Goal: Transaction & Acquisition: Purchase product/service

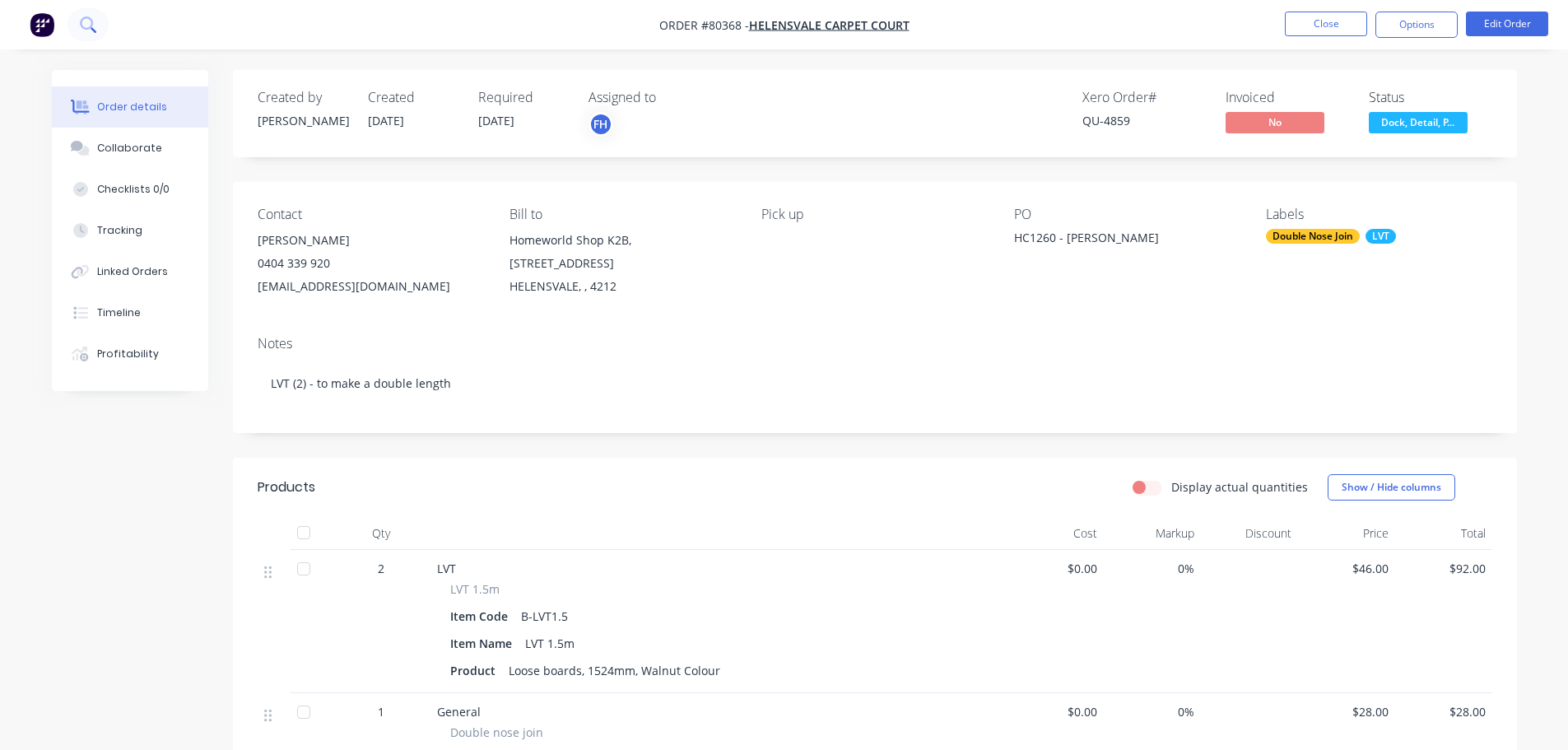
click at [90, 24] on icon at bounding box center [88, 24] width 16 height 16
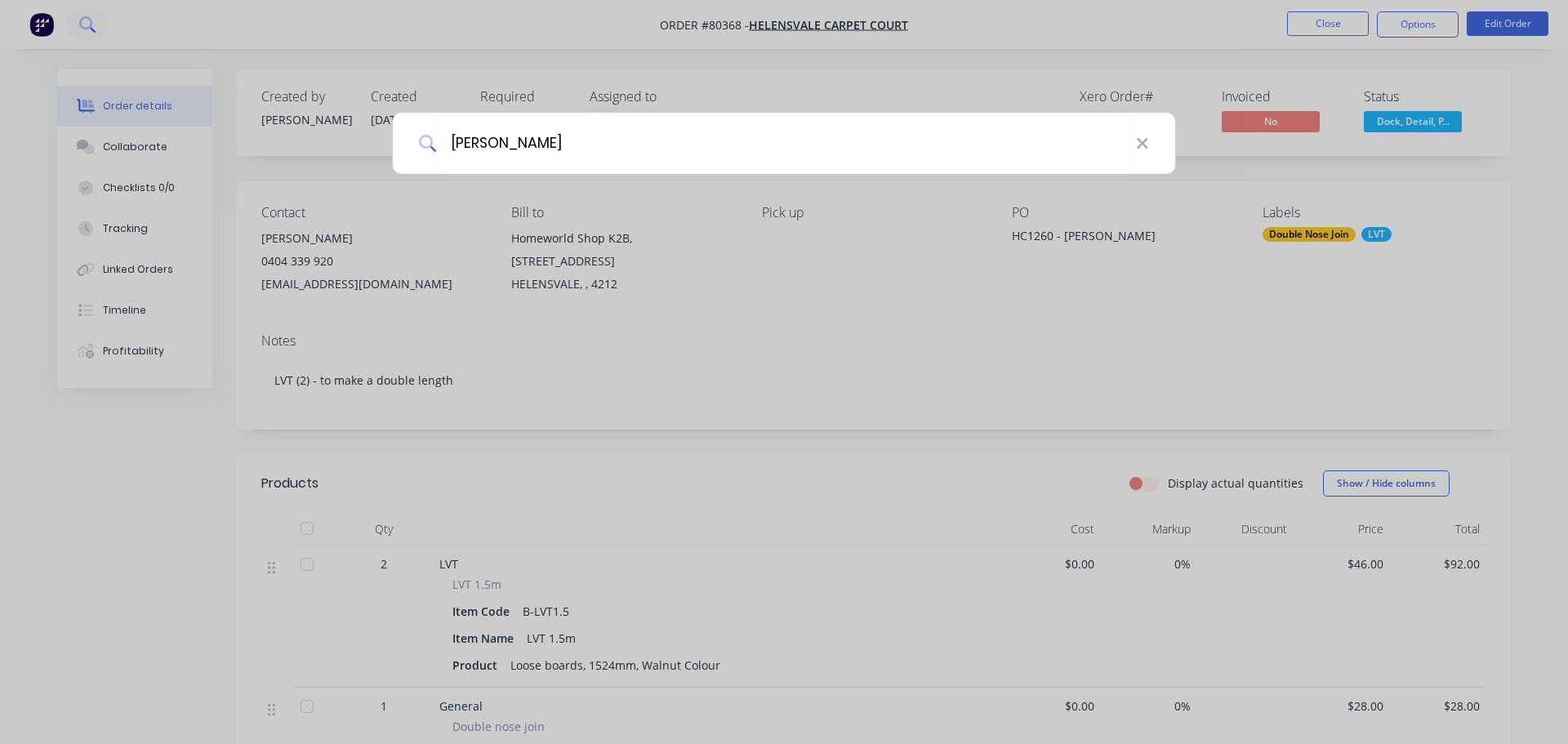
type input "[PERSON_NAME]"
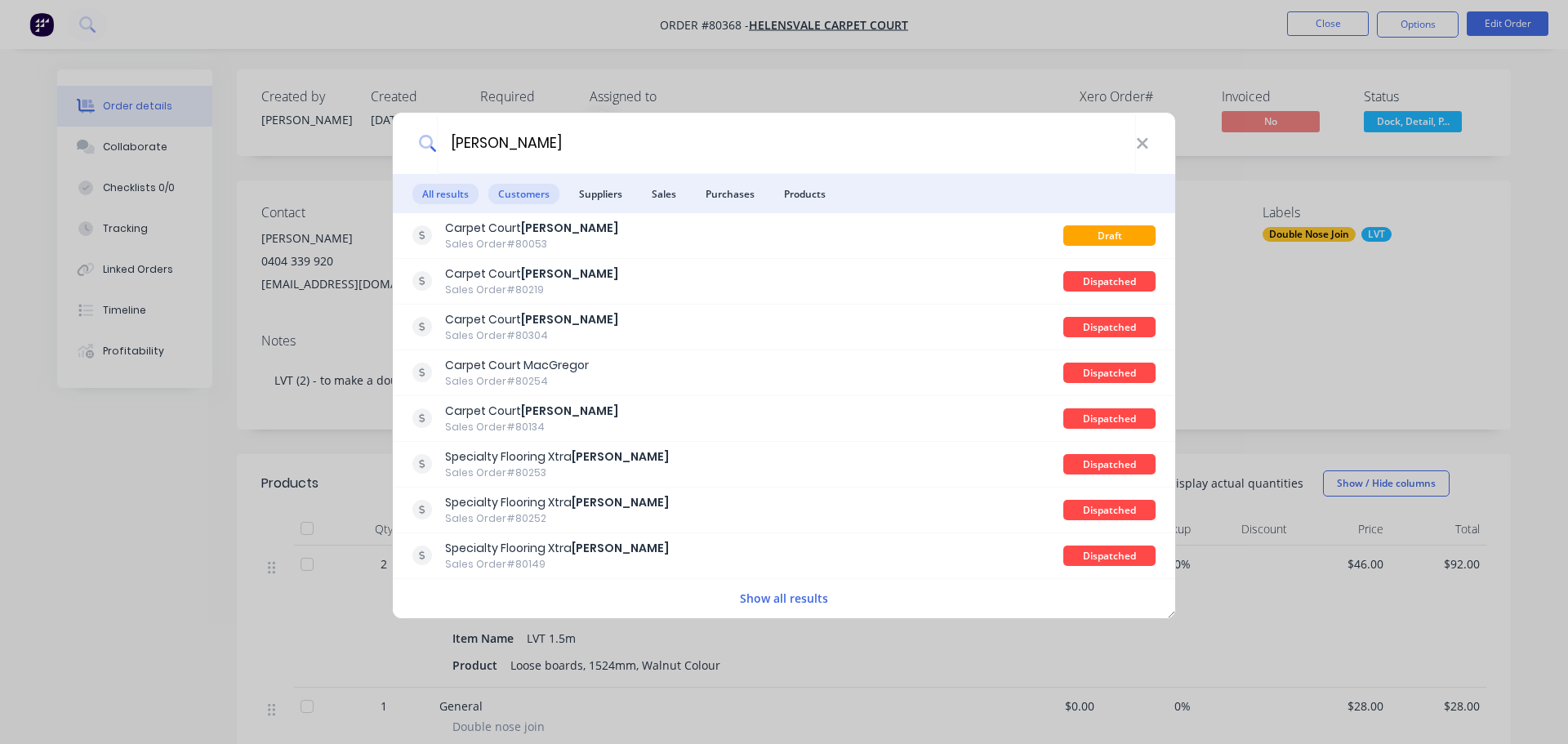
click at [522, 200] on span "Customers" at bounding box center [523, 194] width 71 height 21
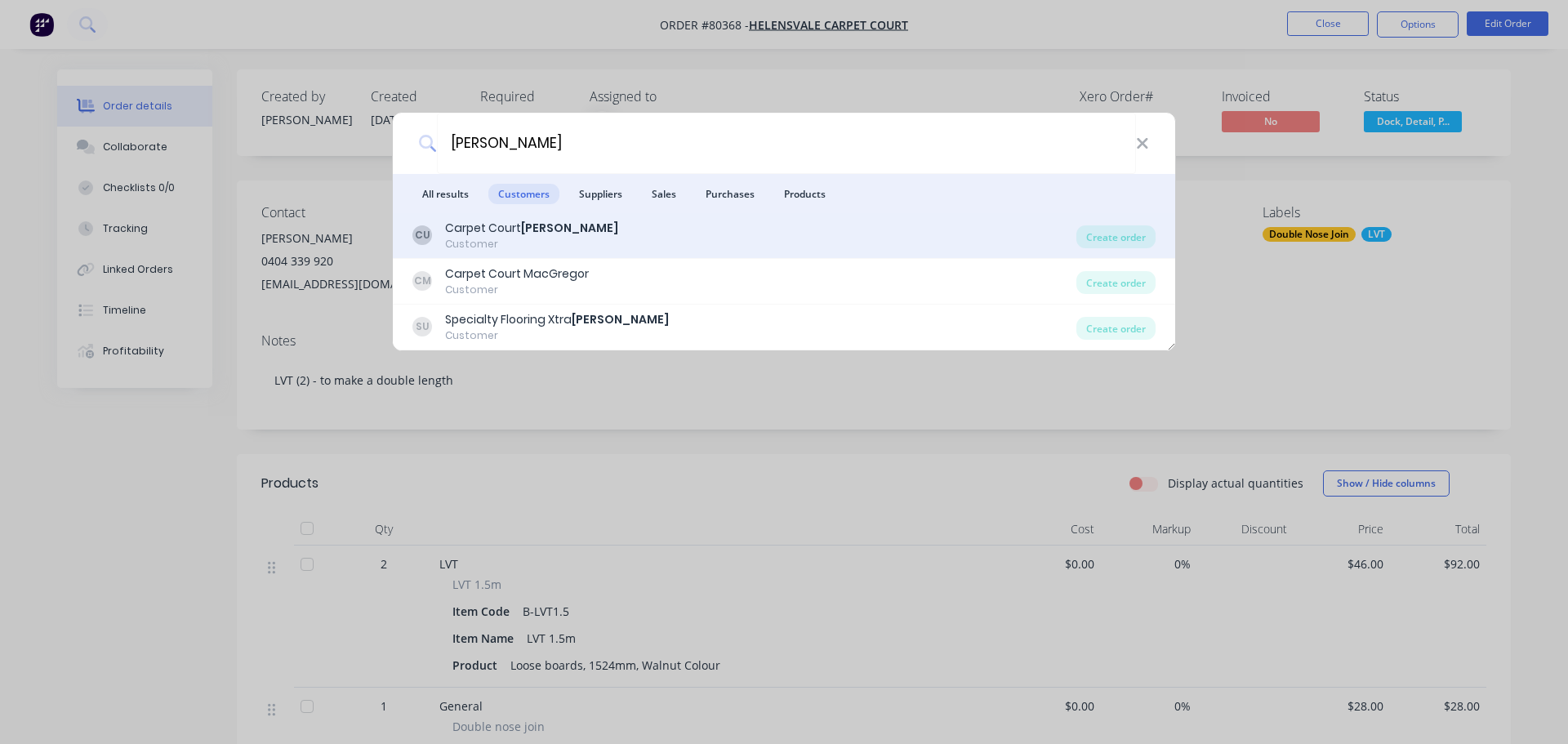
click at [498, 233] on div "Carpet Court [PERSON_NAME]" at bounding box center [531, 228] width 173 height 17
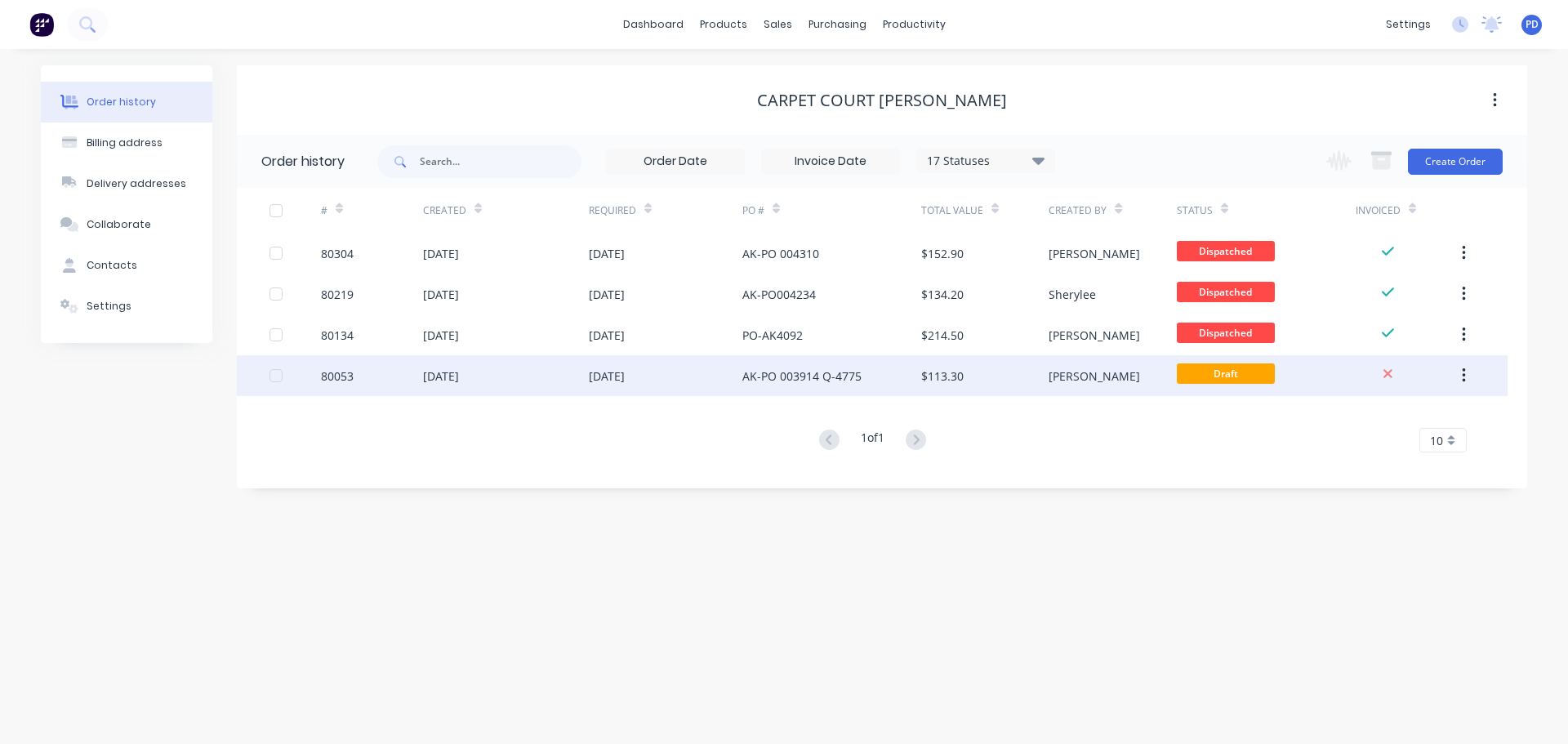
click at [459, 378] on div "[DATE]" at bounding box center [441, 376] width 36 height 17
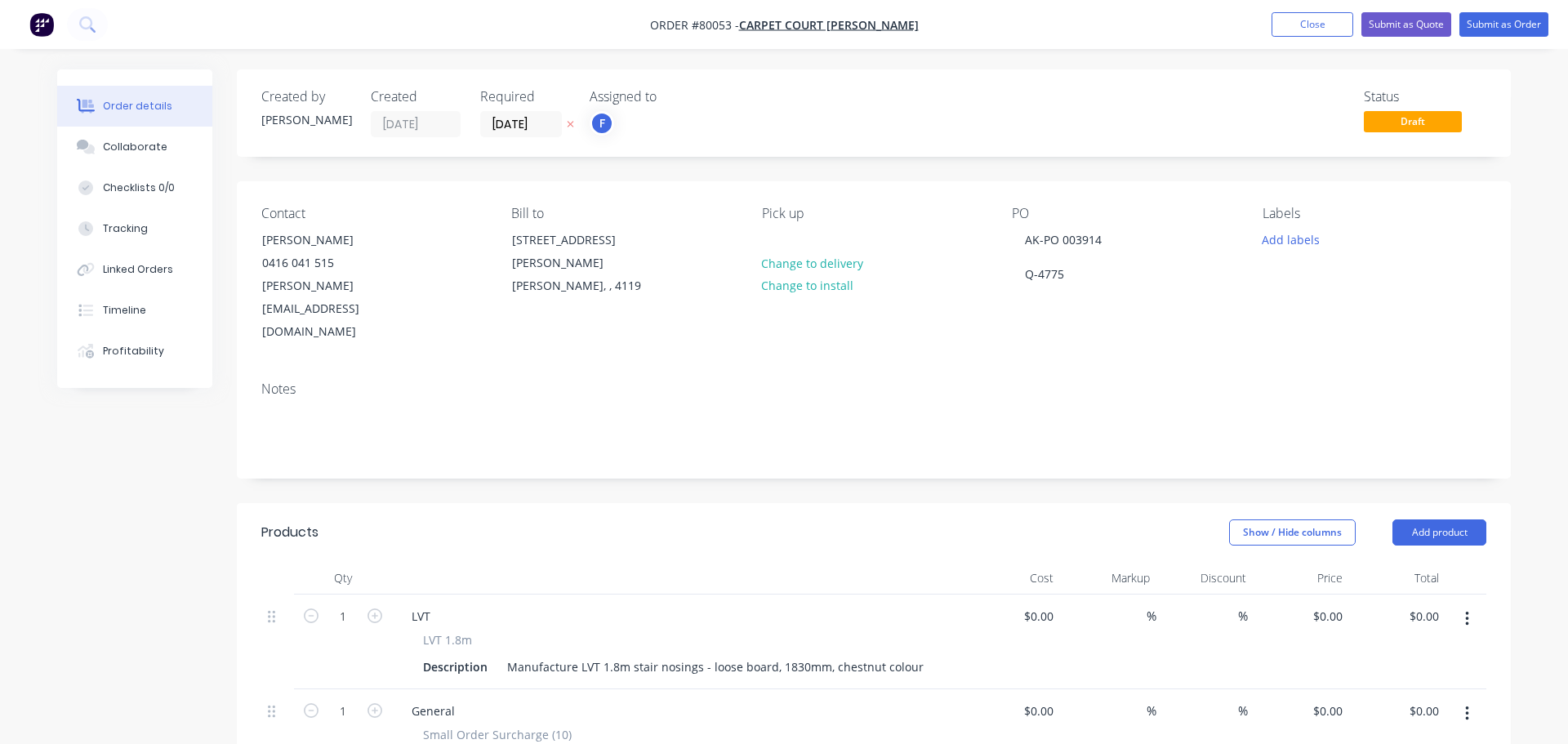
type input "$48.00"
type input "$55.00"
click at [1486, 21] on button "Submit as Order" at bounding box center [1491, 24] width 89 height 25
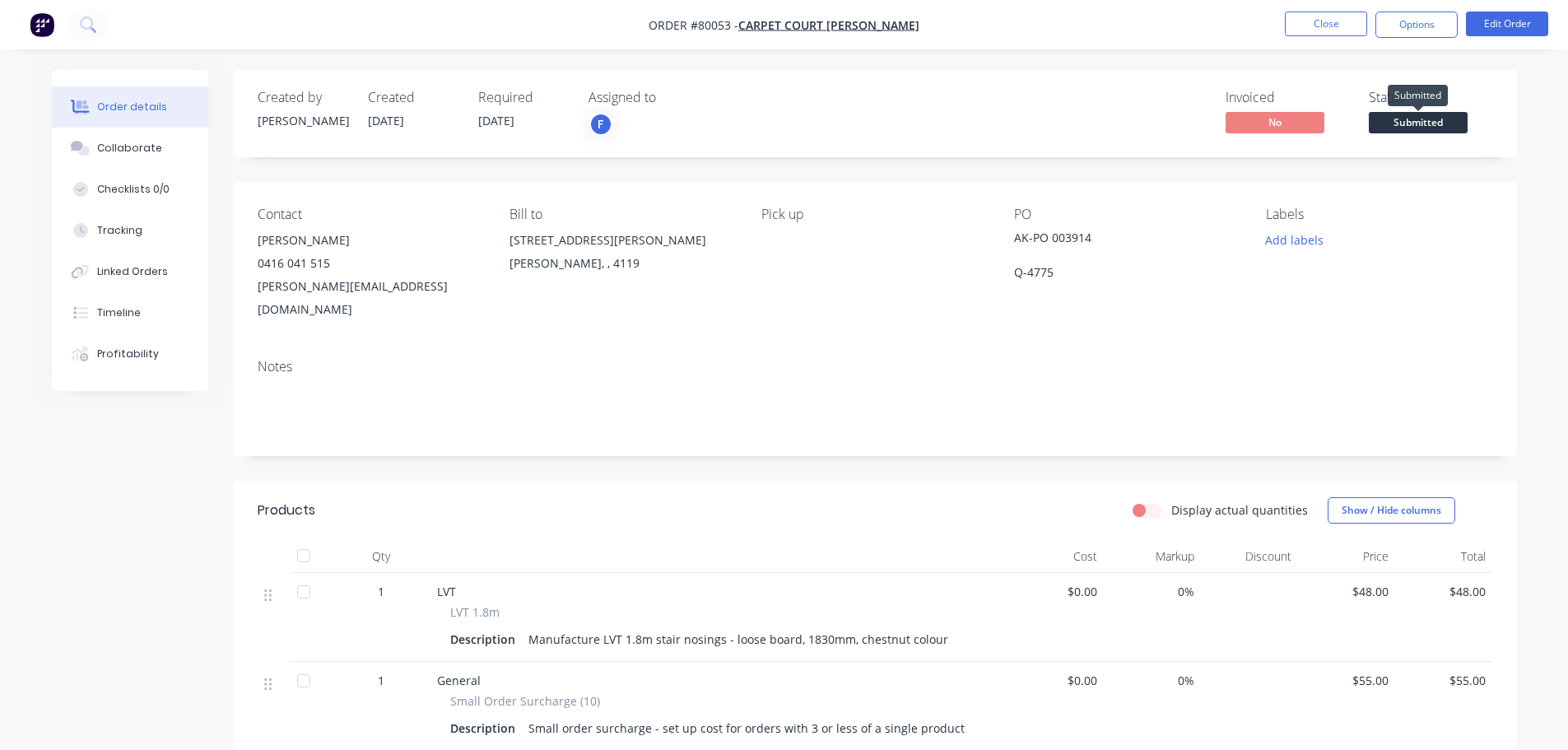
click at [1428, 119] on span "Submitted" at bounding box center [1418, 122] width 99 height 21
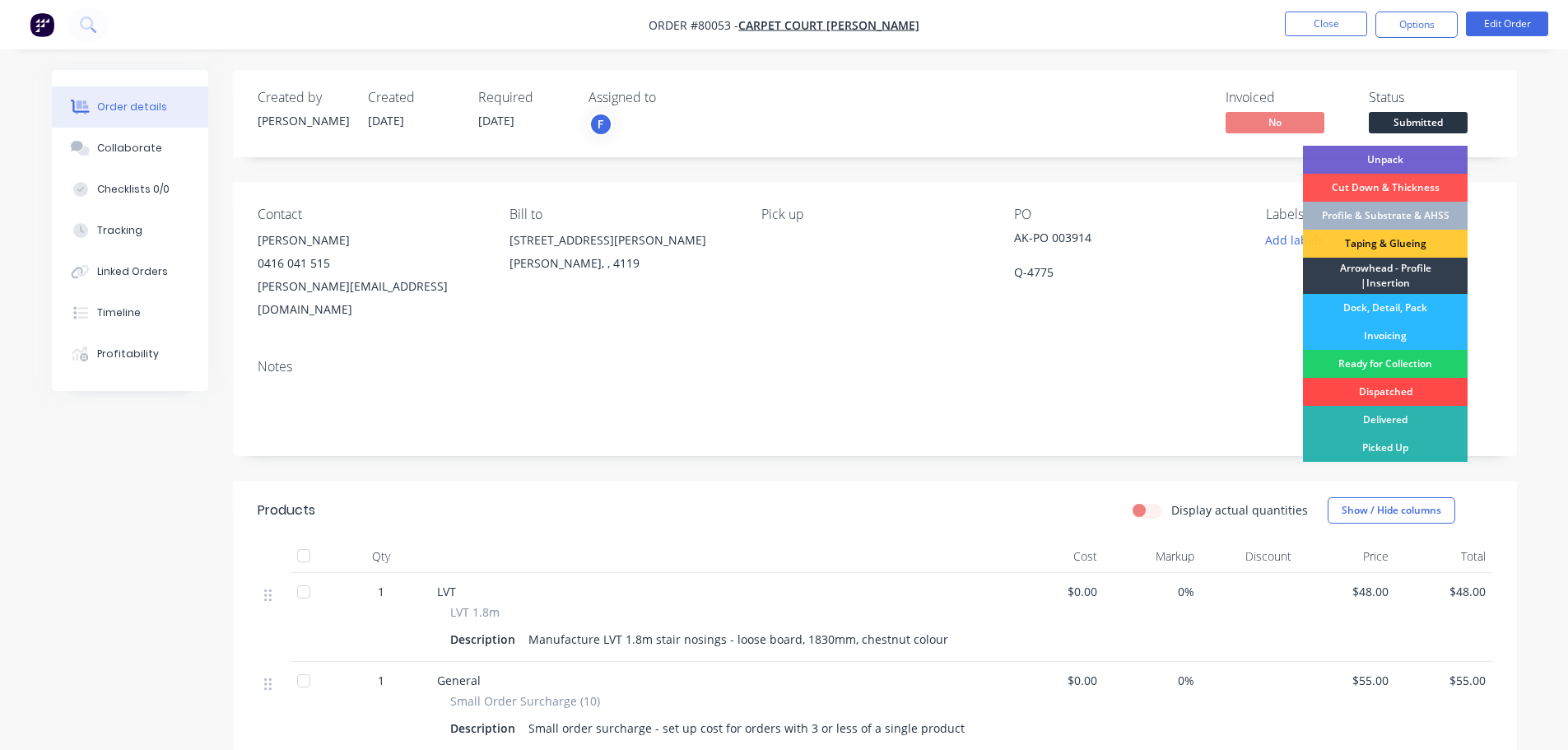
click at [1376, 387] on div "Dispatched" at bounding box center [1385, 391] width 165 height 28
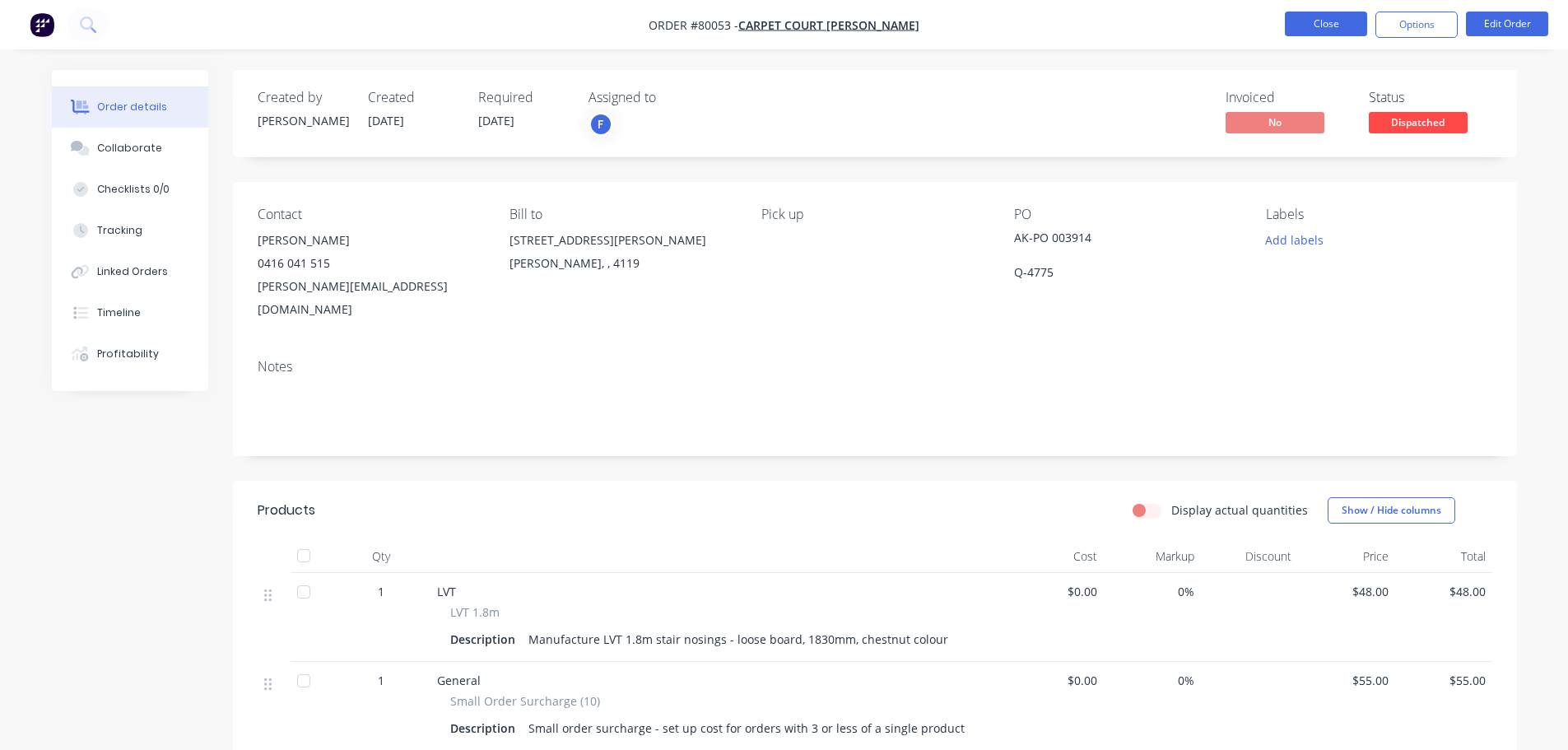
click at [1325, 28] on button "Close" at bounding box center [1326, 23] width 82 height 25
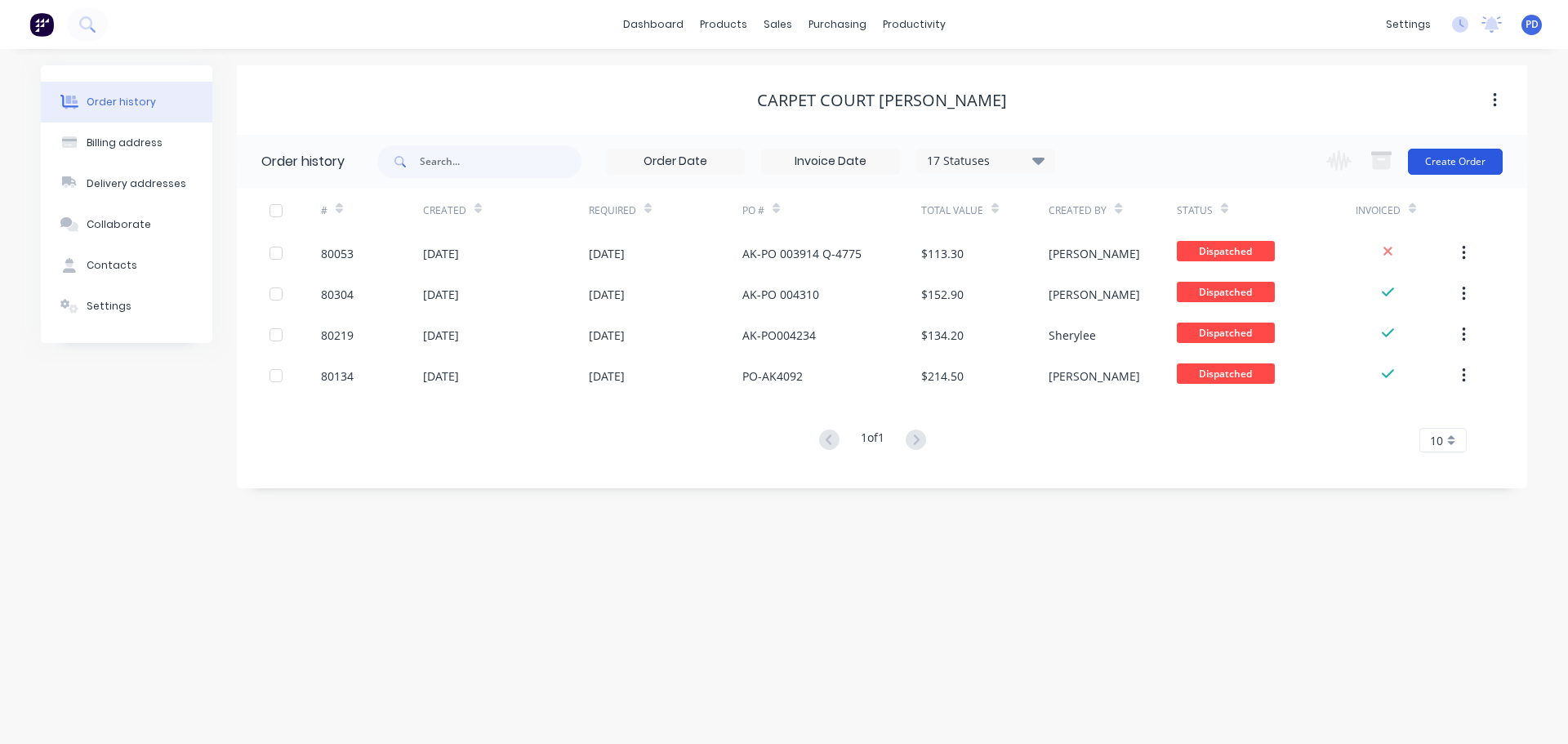
click at [1448, 157] on button "Create Order" at bounding box center [1454, 162] width 95 height 27
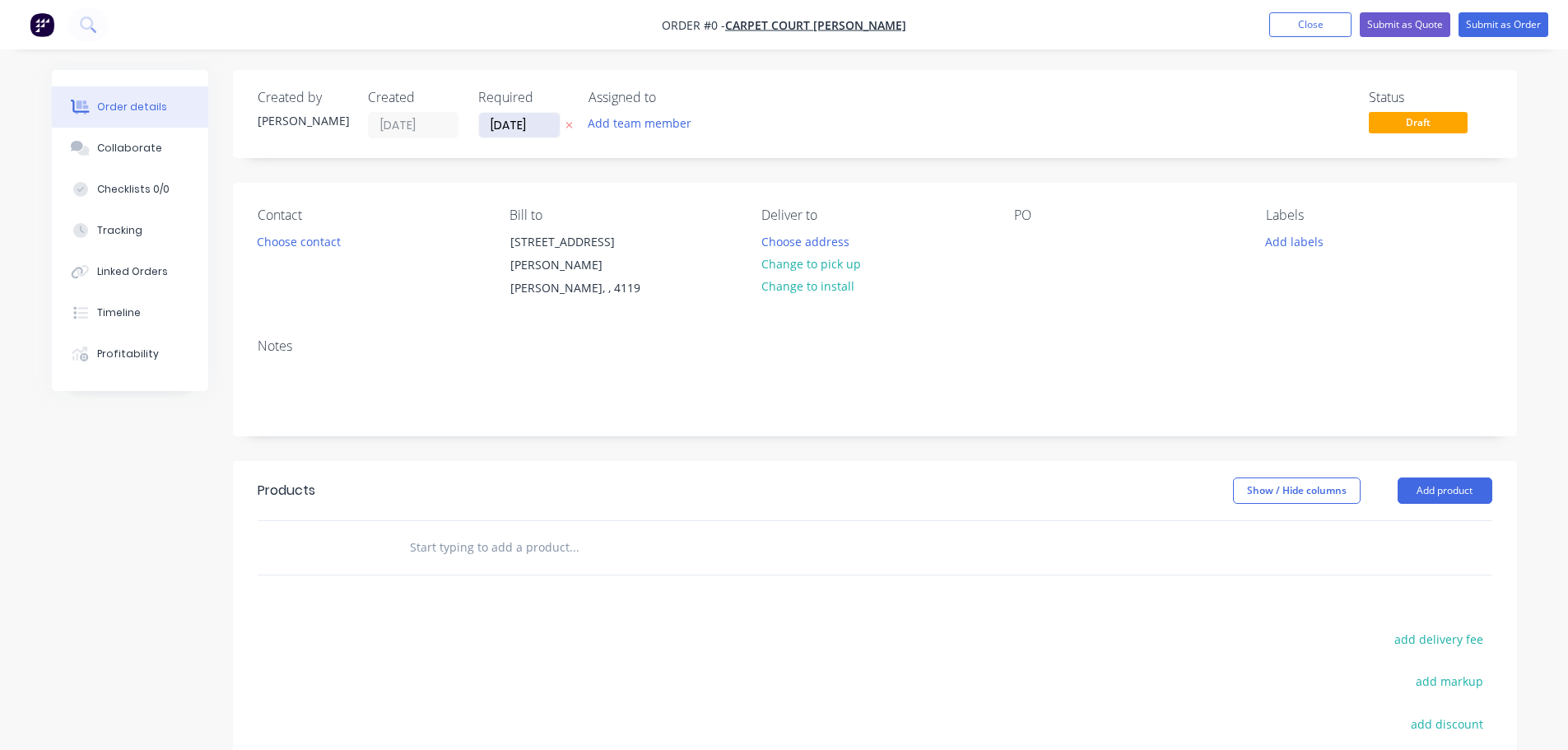
click at [545, 128] on input "[DATE]" at bounding box center [520, 125] width 81 height 25
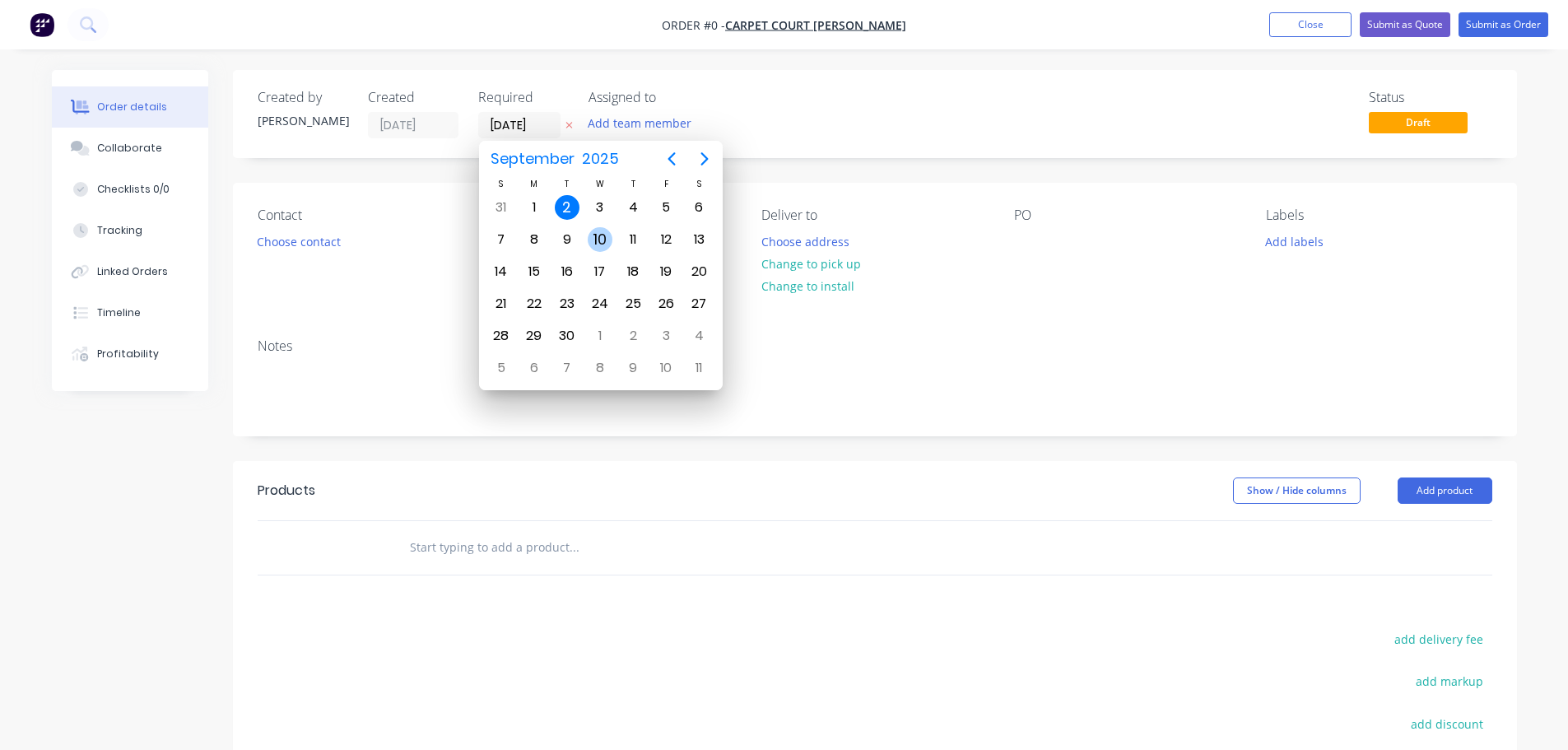
click at [600, 233] on div "10" at bounding box center [600, 240] width 25 height 25
type input "[DATE]"
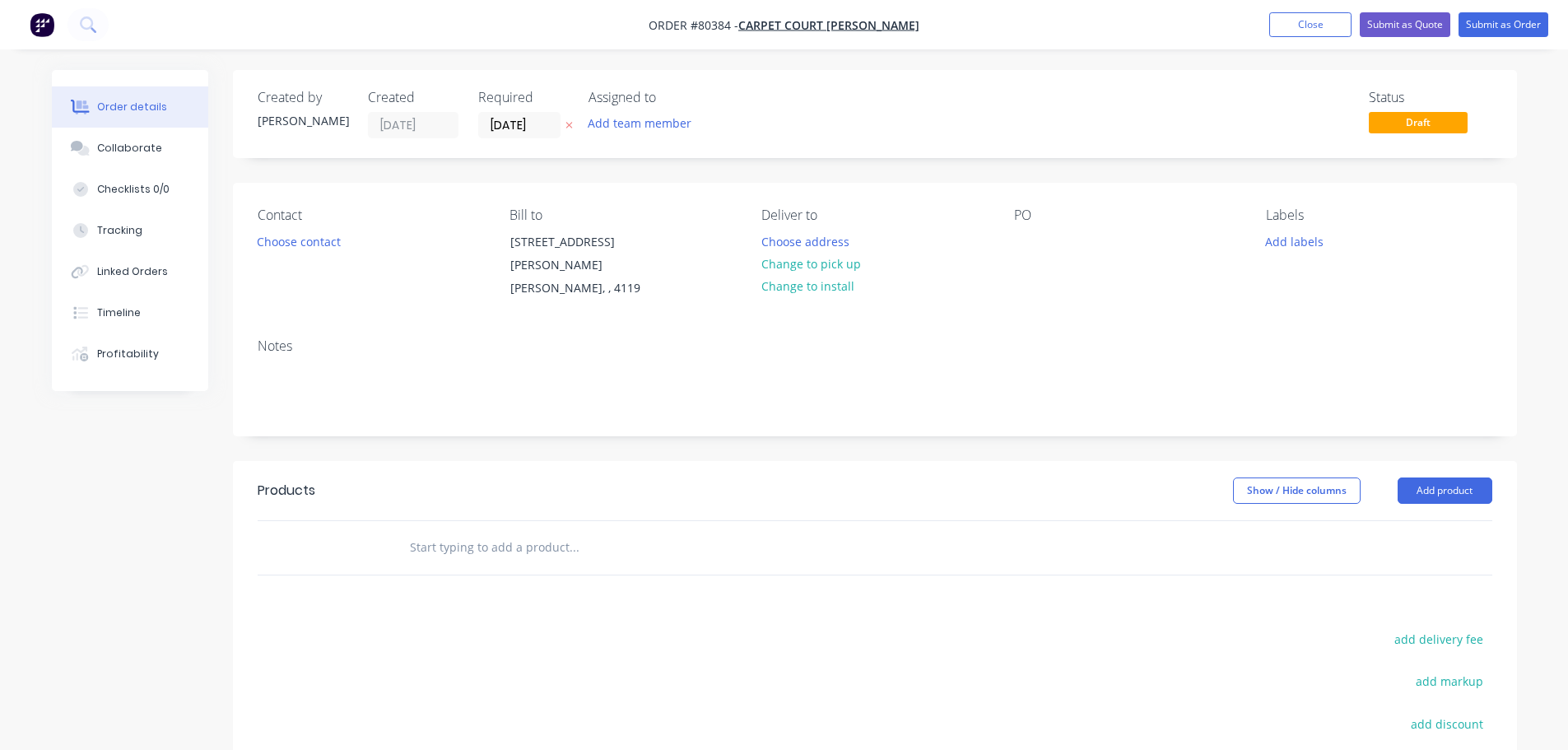
click at [640, 135] on div "Add team member" at bounding box center [671, 124] width 165 height 25
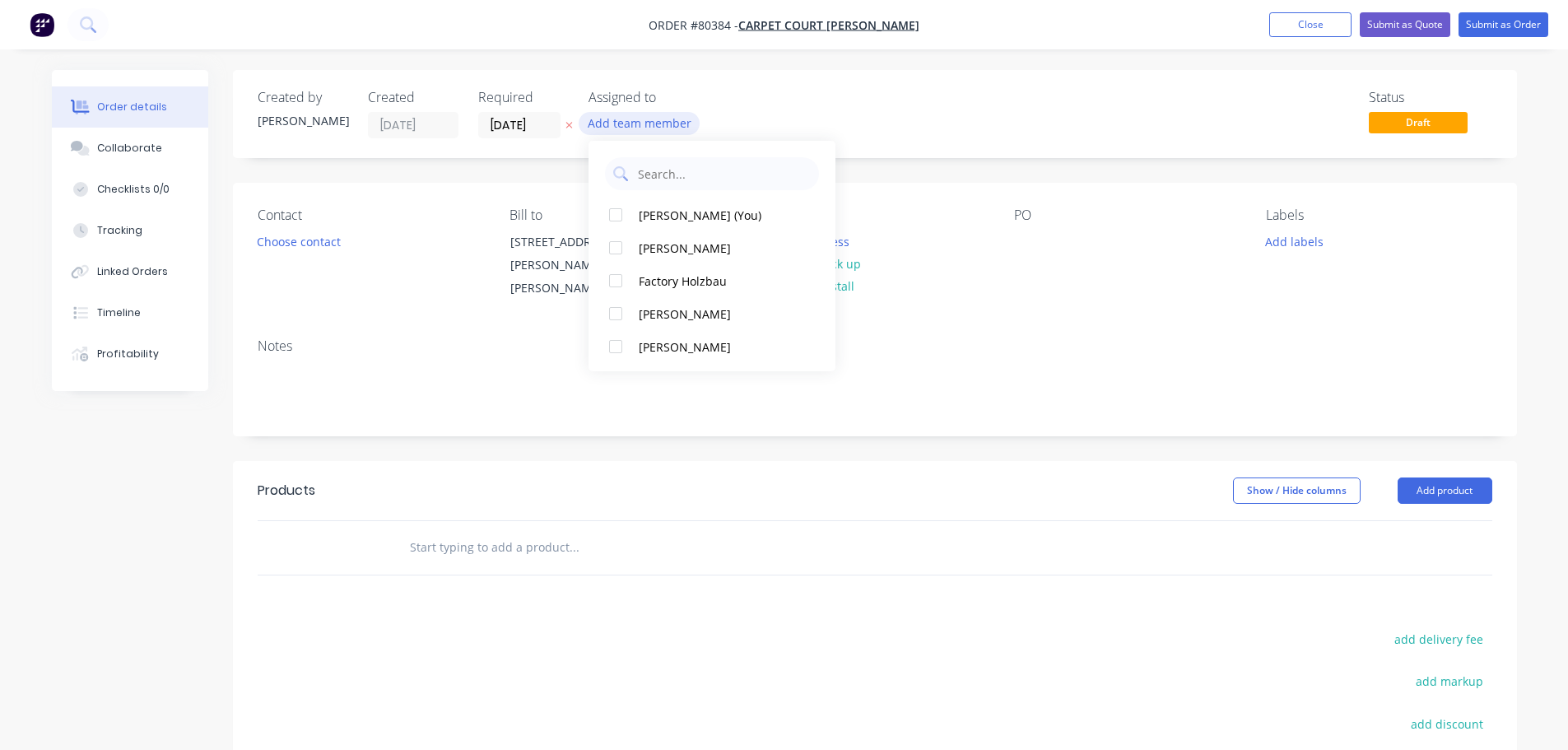
click at [643, 129] on button "Add team member" at bounding box center [639, 123] width 121 height 22
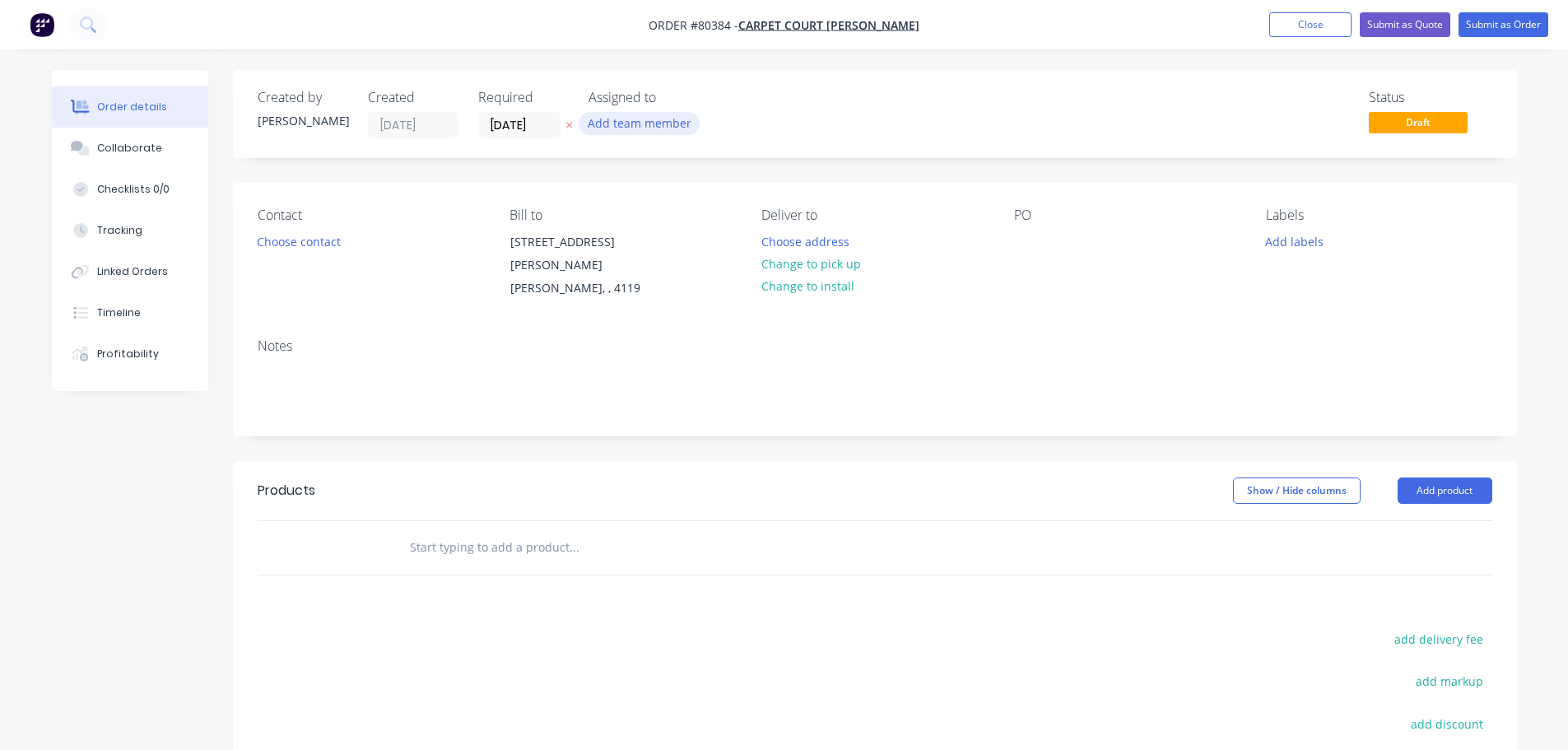
click at [628, 118] on button "Add team member" at bounding box center [639, 123] width 121 height 22
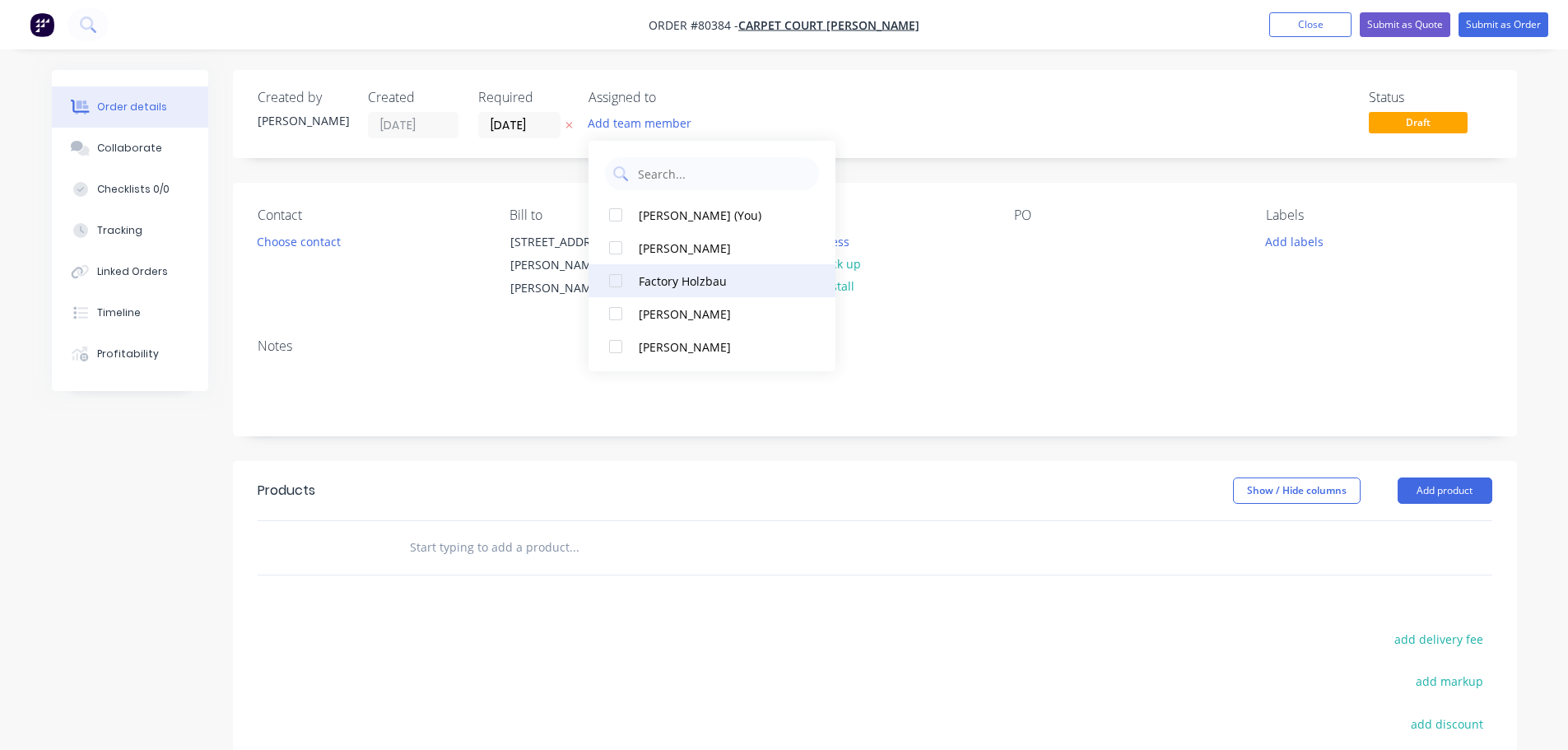
click at [617, 282] on div at bounding box center [615, 281] width 33 height 33
click at [299, 247] on button "Choose contact" at bounding box center [297, 241] width 101 height 22
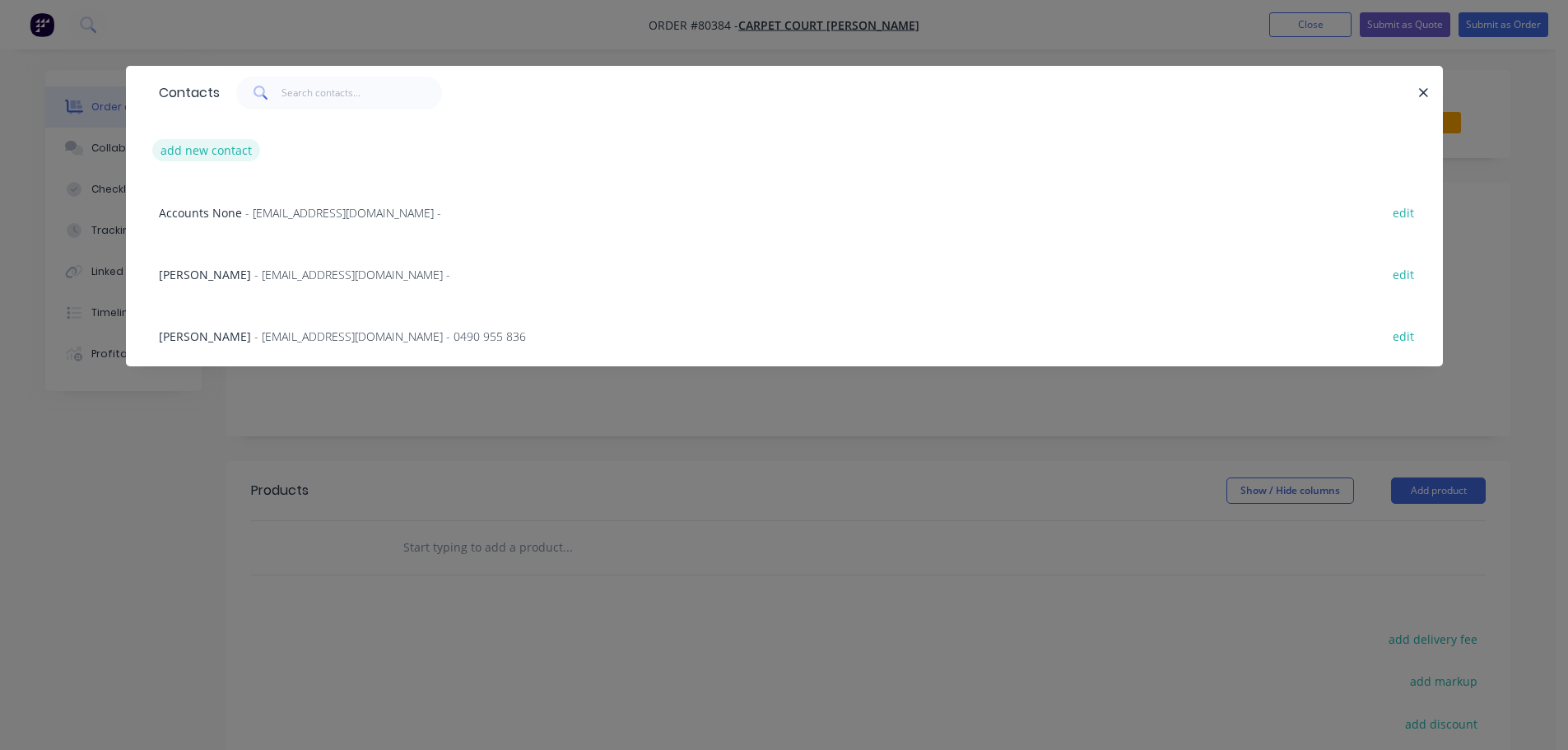
click at [219, 151] on button "add new contact" at bounding box center [207, 150] width 109 height 22
select select "AU"
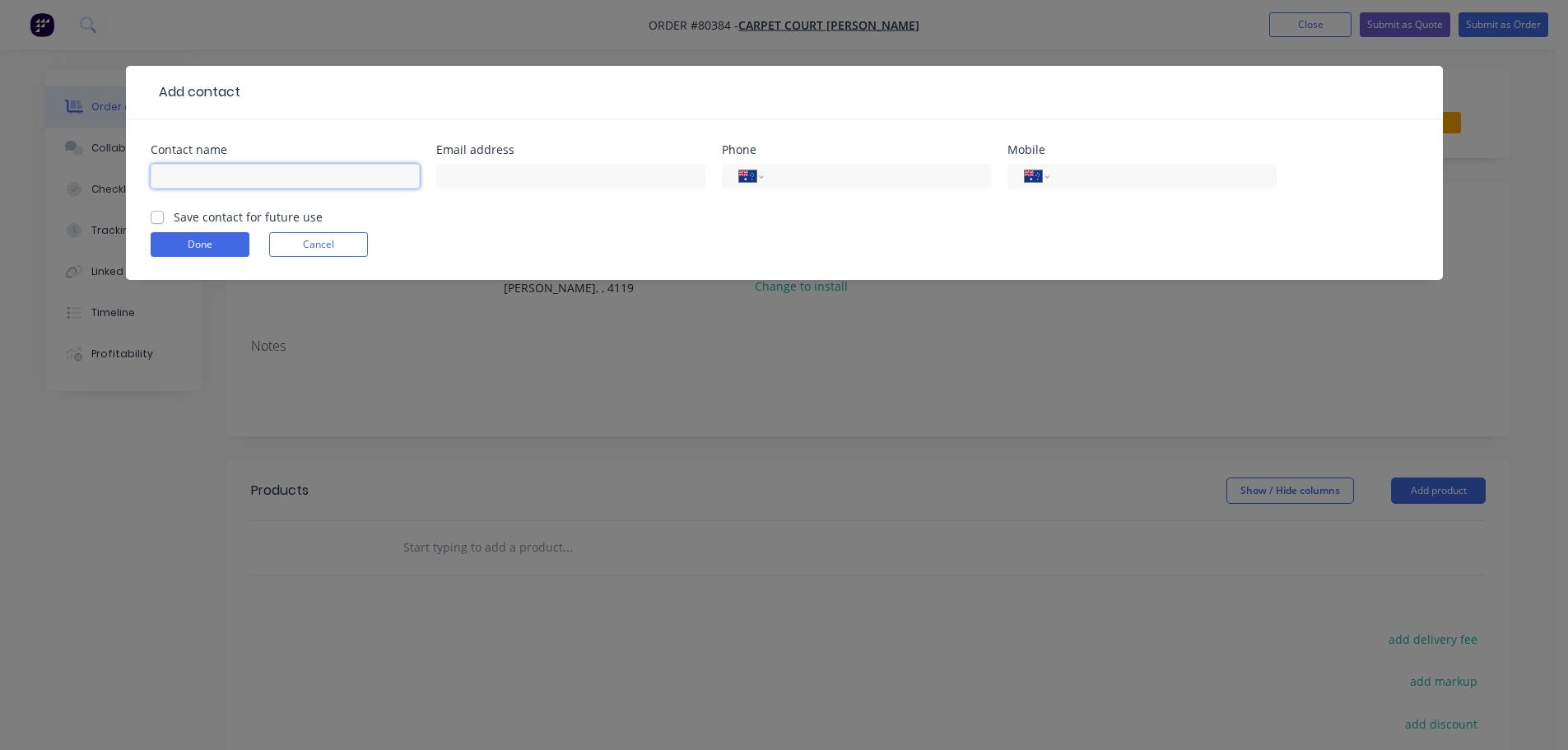
click at [216, 174] on input "text" at bounding box center [285, 176] width 269 height 25
type input "[PERSON_NAME]"
click at [589, 174] on input "text" at bounding box center [571, 176] width 269 height 25
type input "[PERSON_NAME][EMAIL_ADDRESS][DOMAIN_NAME]"
click at [857, 182] on input "tel" at bounding box center [874, 177] width 197 height 19
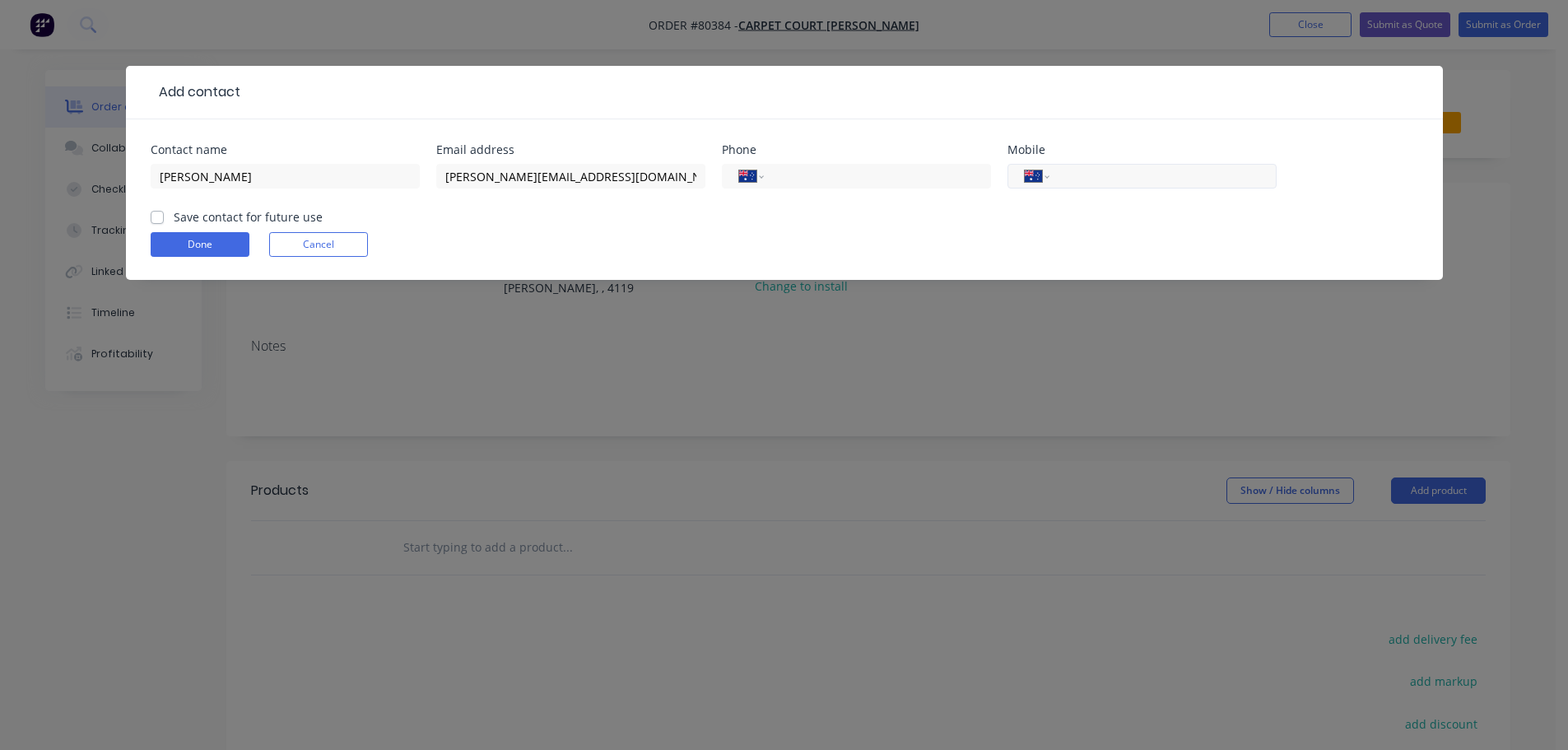
click at [1094, 177] on input "tel" at bounding box center [1159, 177] width 197 height 19
type input "0416 041 515"
click at [174, 210] on label "Save contact for future use" at bounding box center [248, 217] width 149 height 17
click at [161, 210] on input "Save contact for future use" at bounding box center [157, 216] width 13 height 16
checkbox input "true"
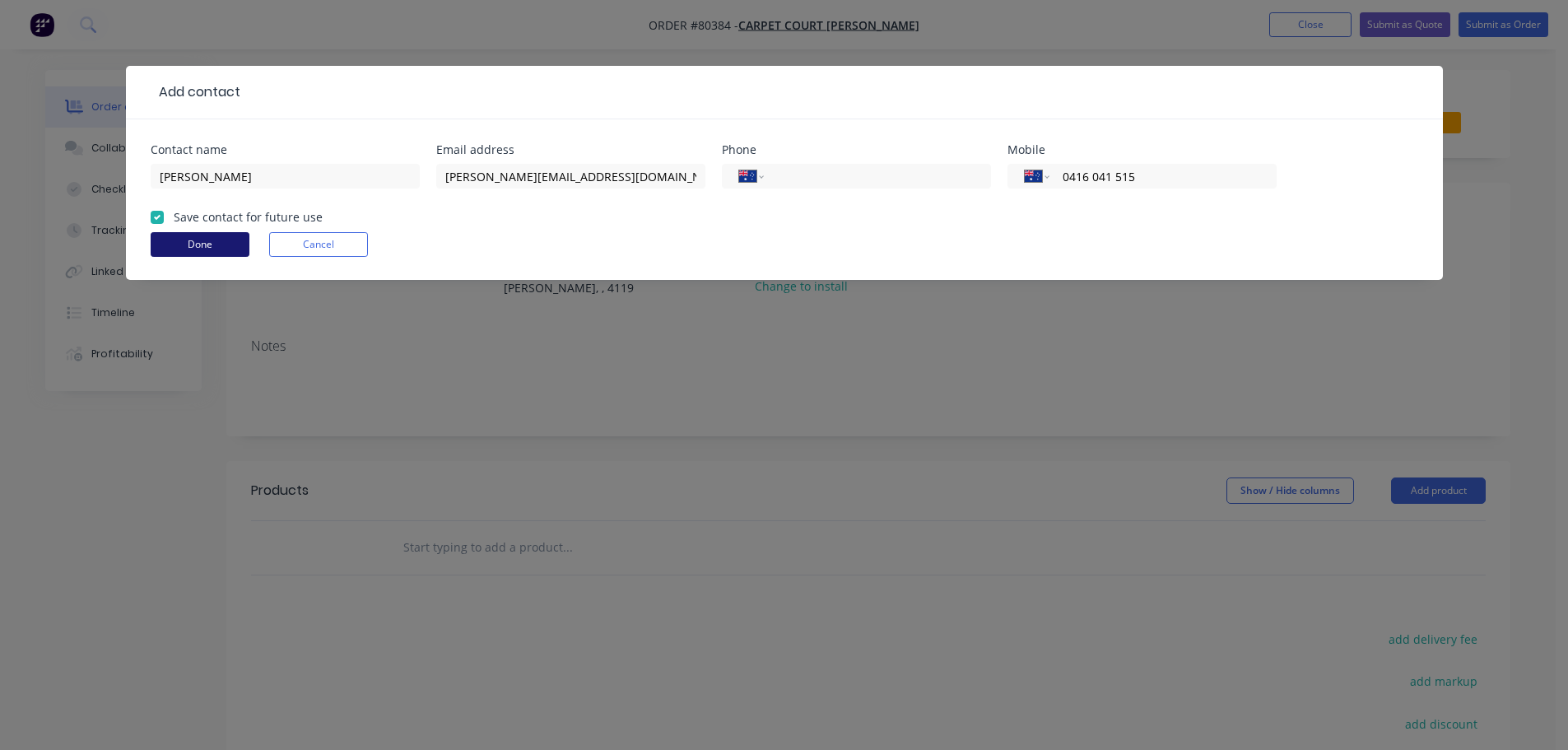
click at [198, 247] on button "Done" at bounding box center [200, 244] width 99 height 25
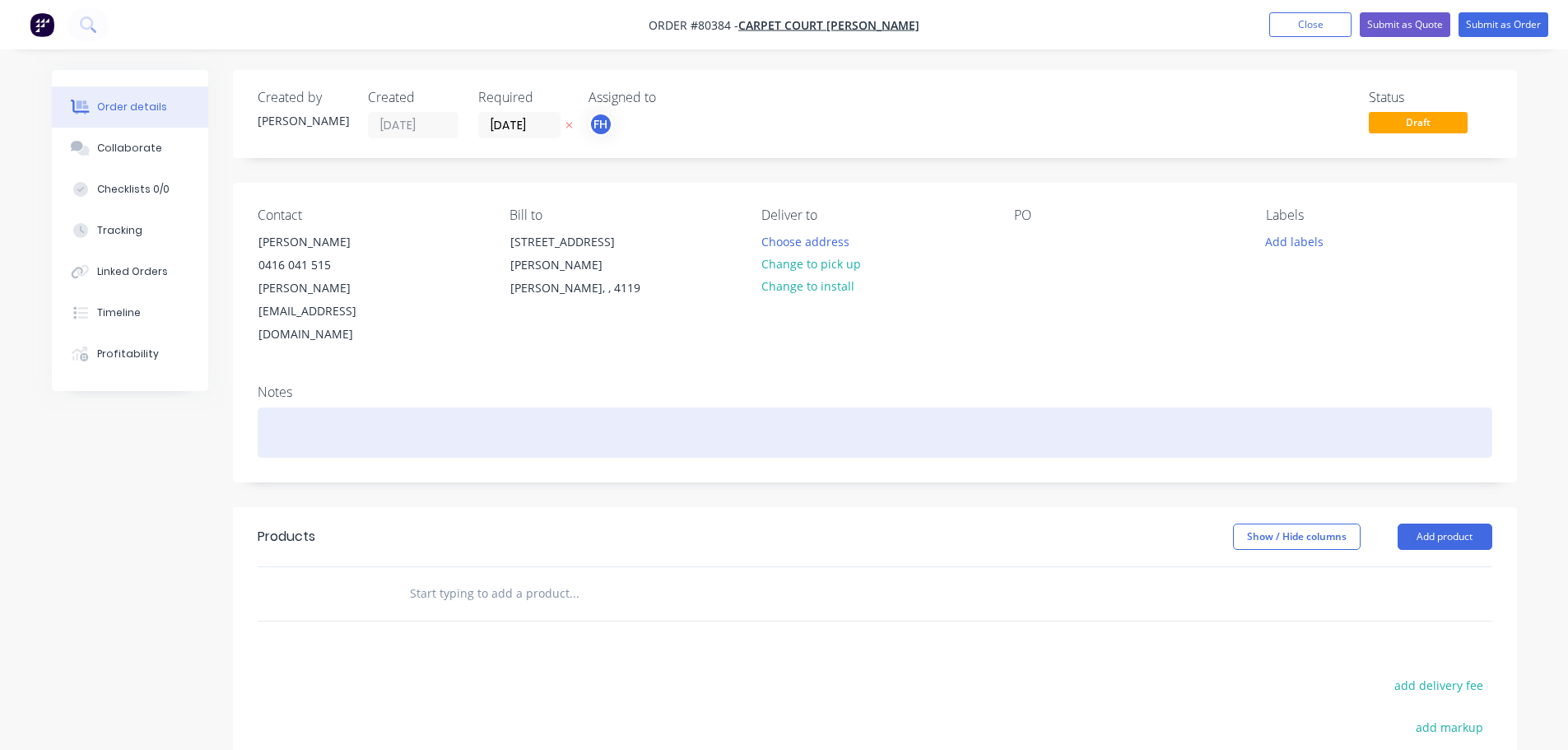
click at [318, 408] on div at bounding box center [875, 433] width 1234 height 50
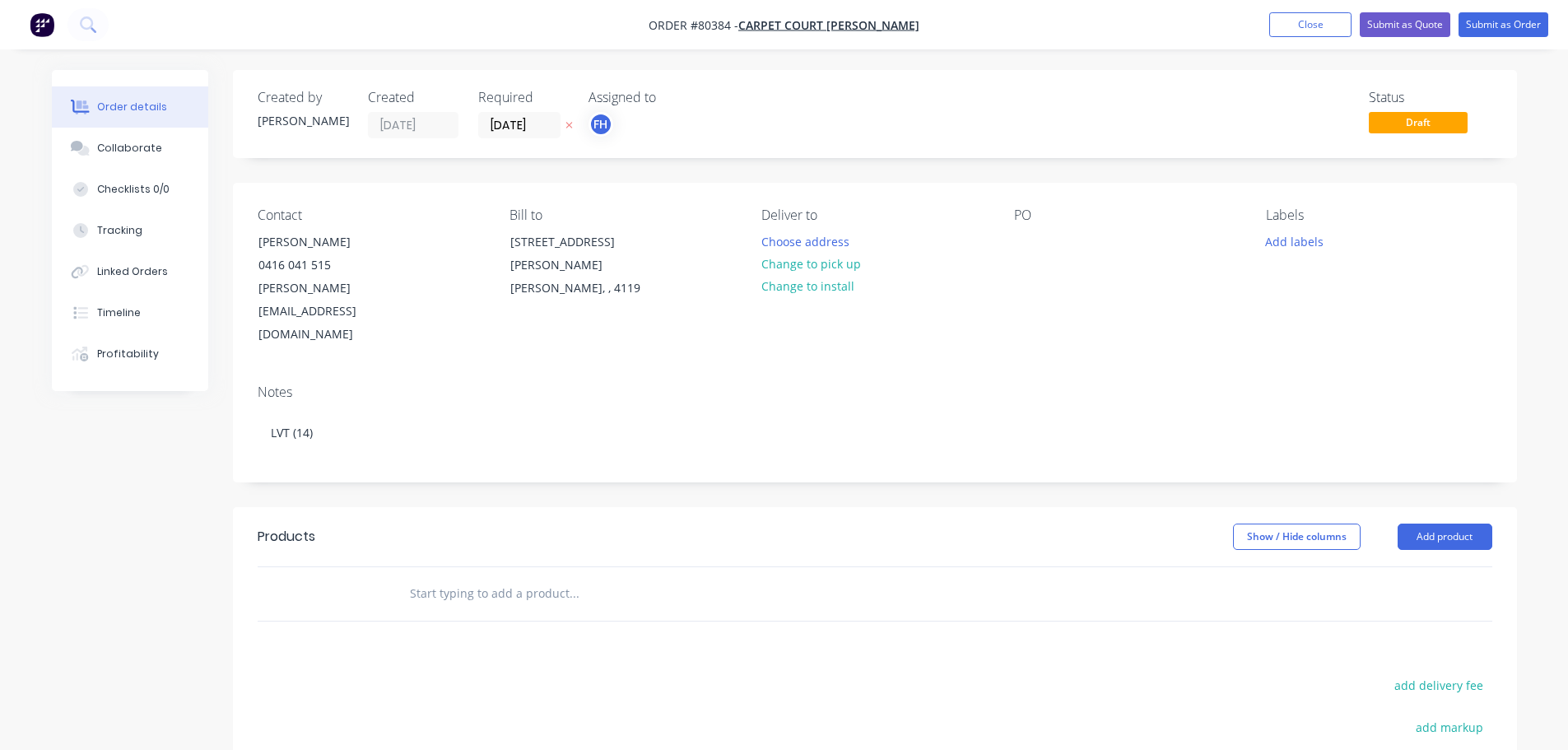
click at [518, 577] on input "text" at bounding box center [574, 593] width 329 height 33
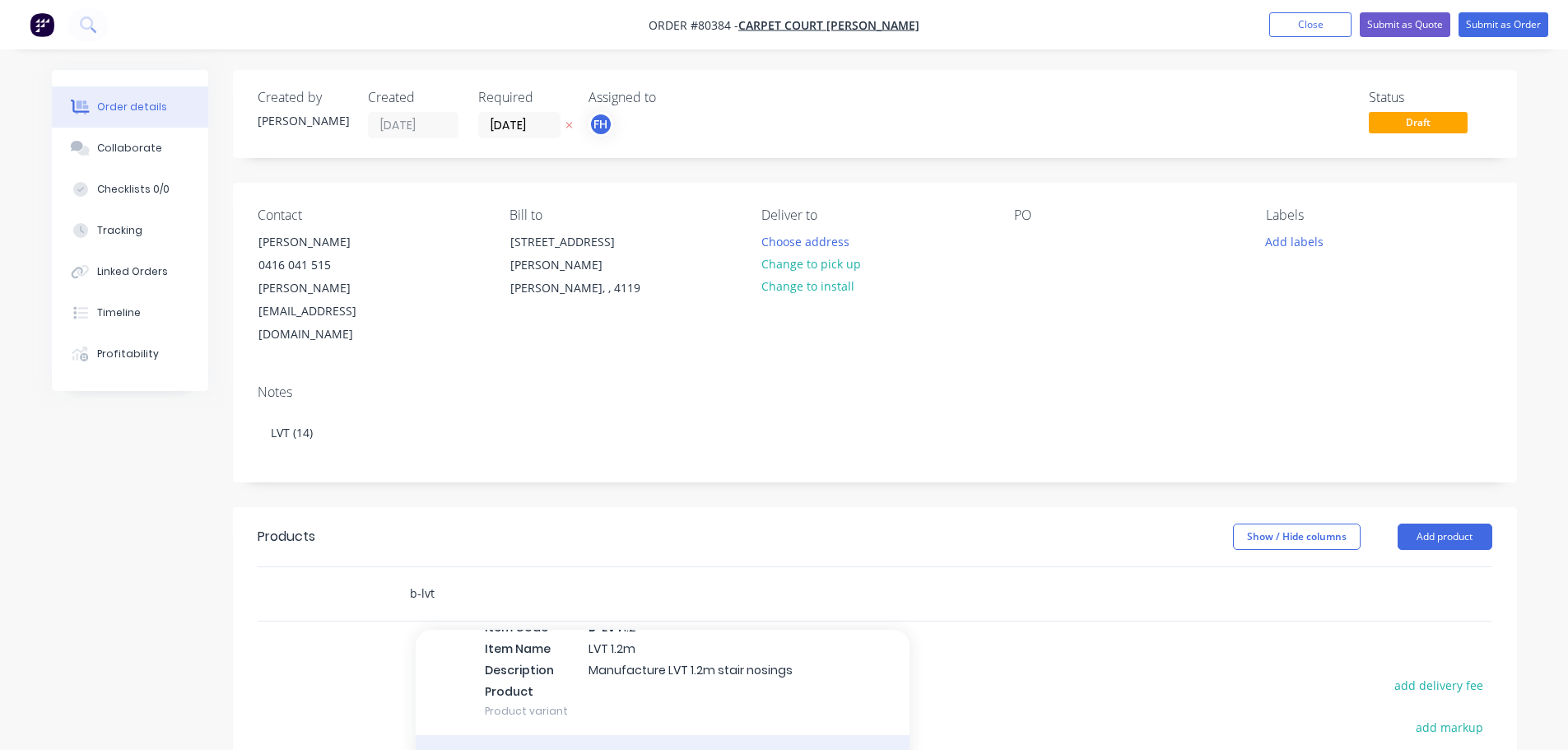
scroll to position [82, 0]
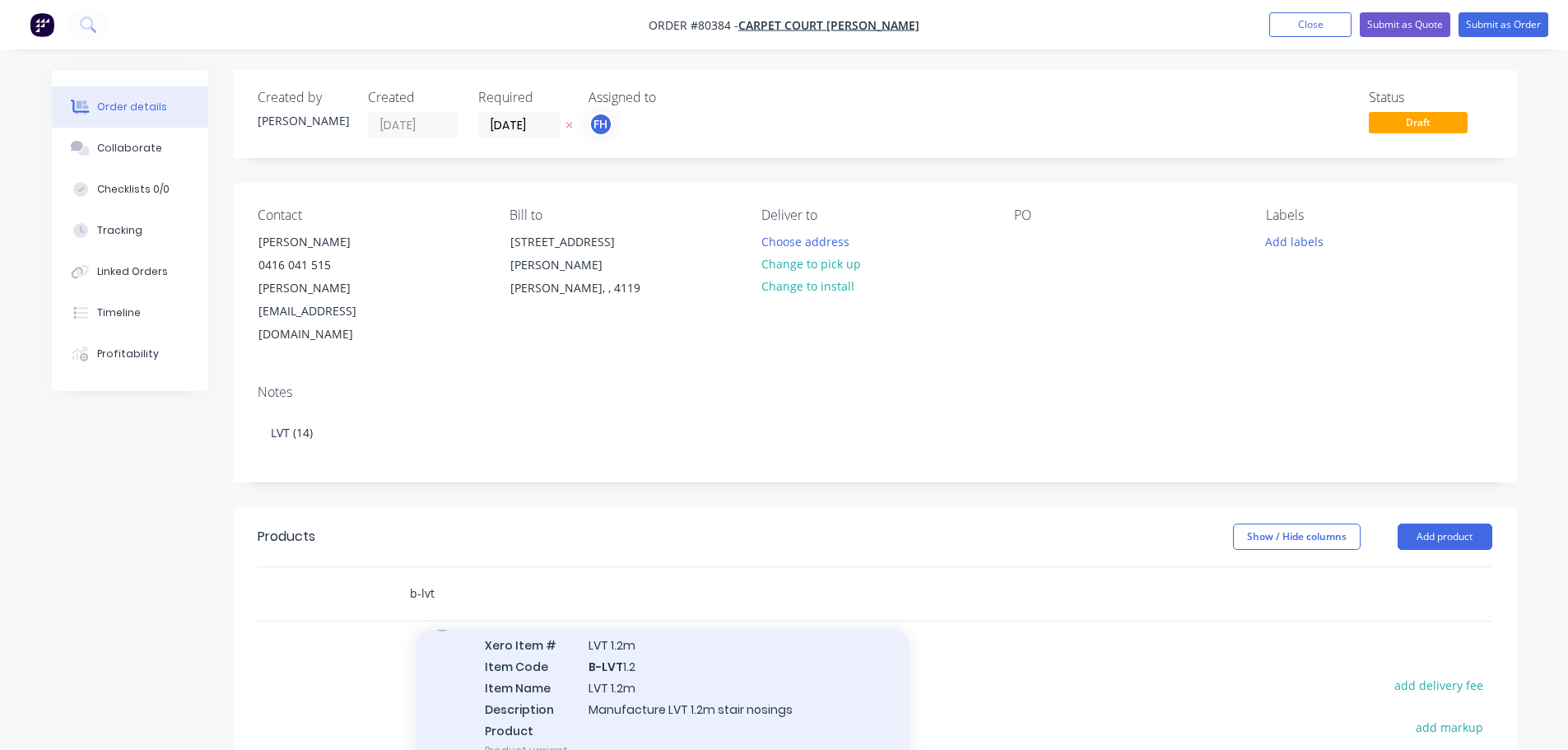
type input "b-lvt"
click at [588, 678] on div "LVT Xero Item # LVT 1.2m Item Code B-LVT 1.2 Item Name LVT 1.2m Description Man…" at bounding box center [662, 687] width 494 height 175
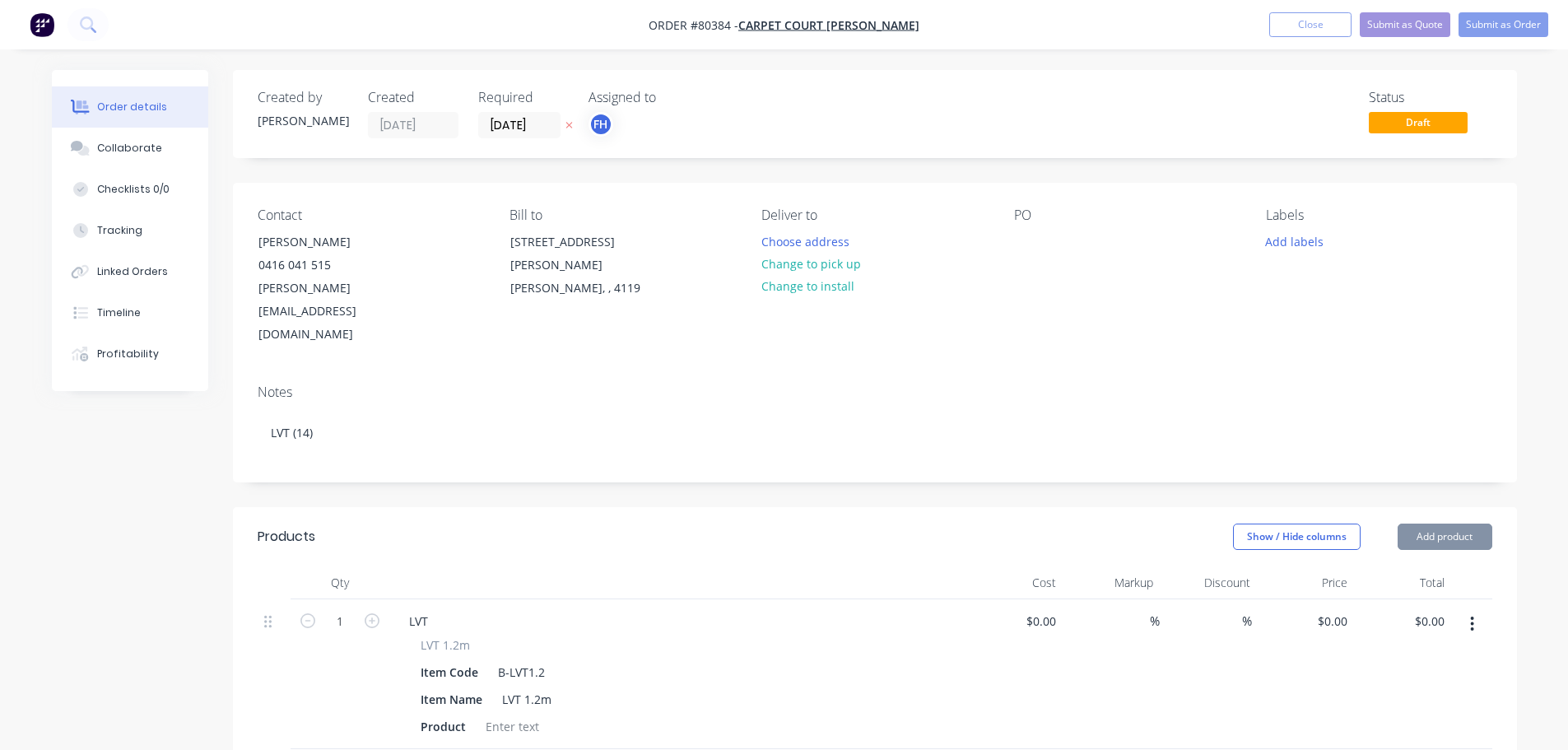
type input "$42.00"
click at [347, 609] on input "1" at bounding box center [340, 622] width 43 height 25
type input "14"
type input "$588.00"
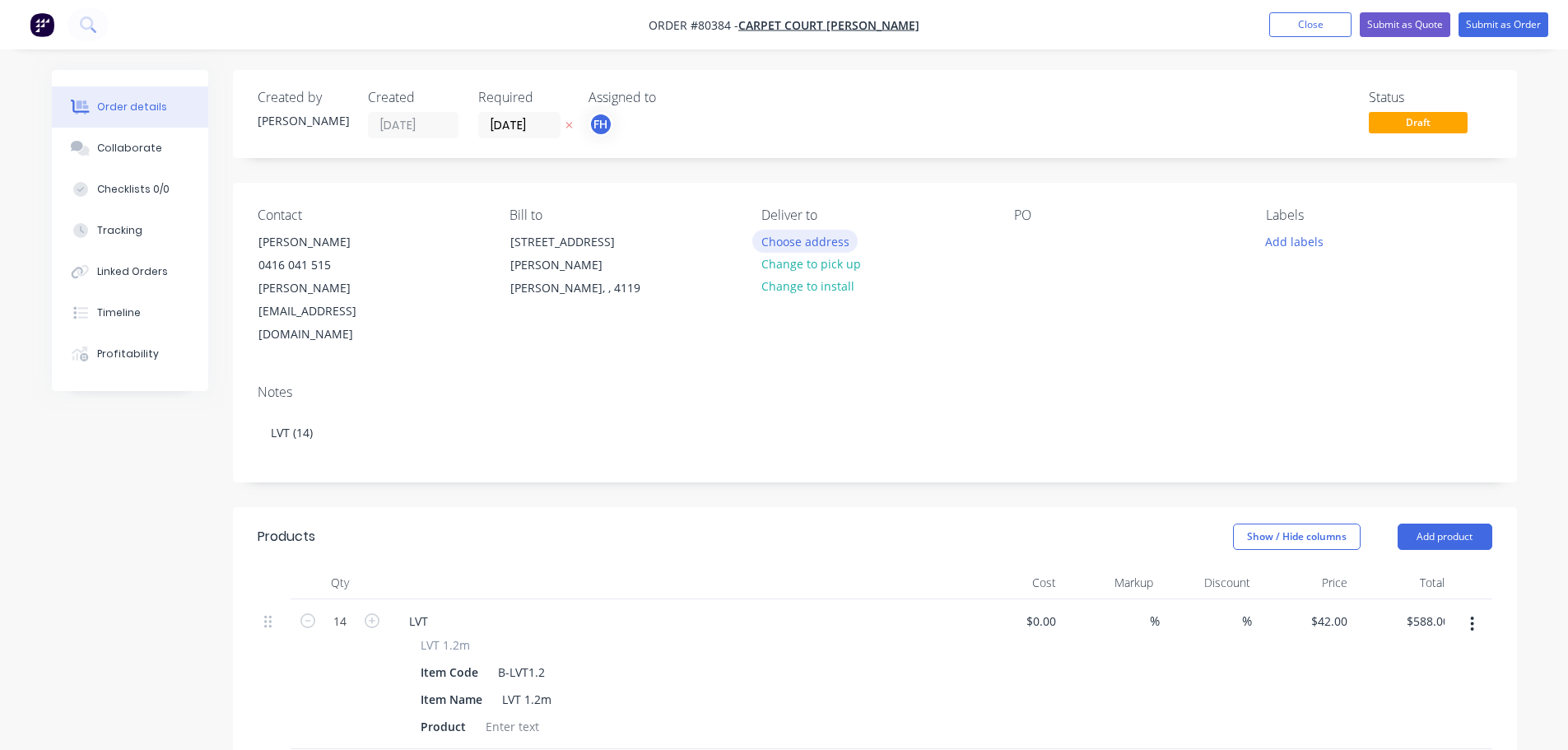
click at [792, 245] on button "Choose address" at bounding box center [805, 241] width 105 height 22
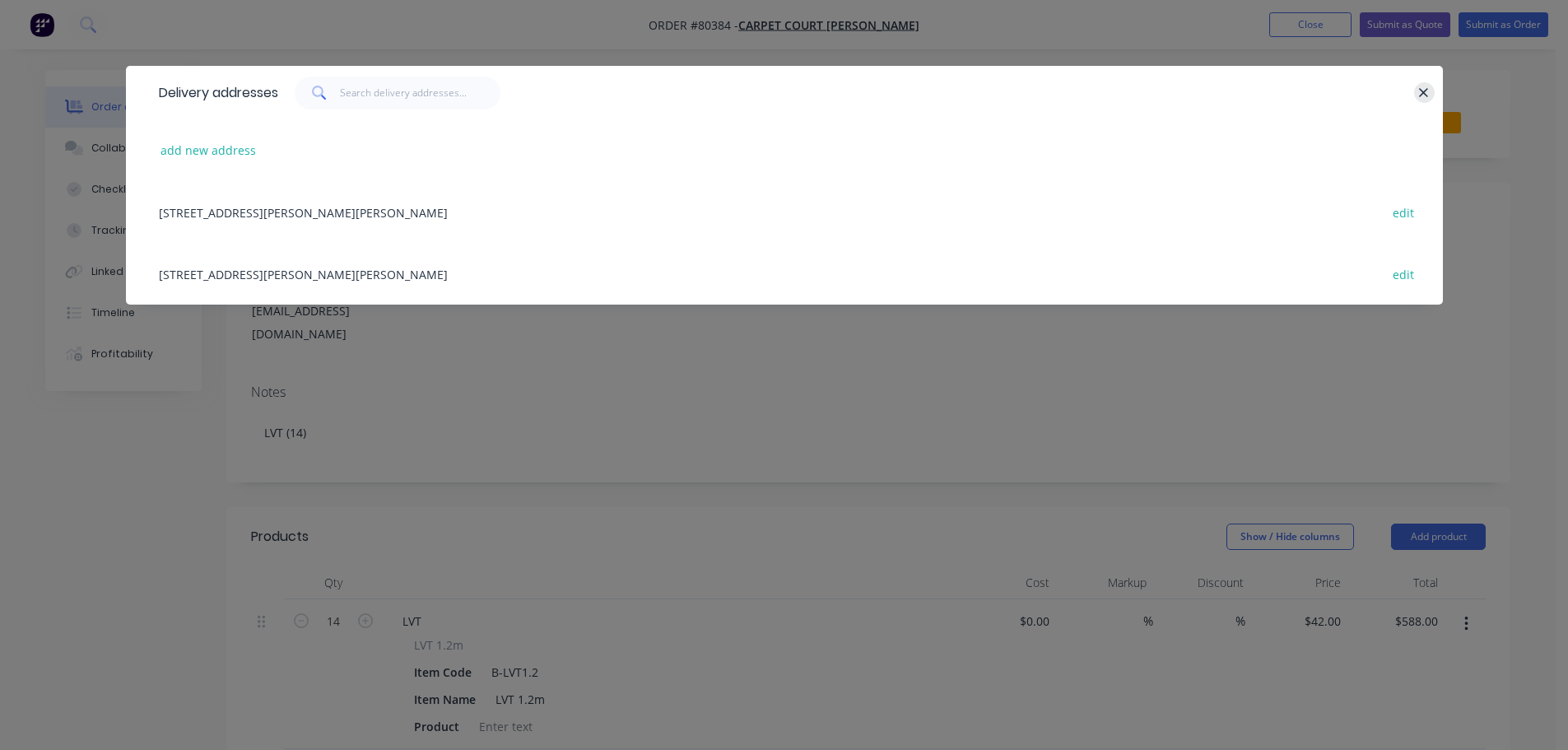
click at [1428, 86] on icon "button" at bounding box center [1423, 92] width 10 height 15
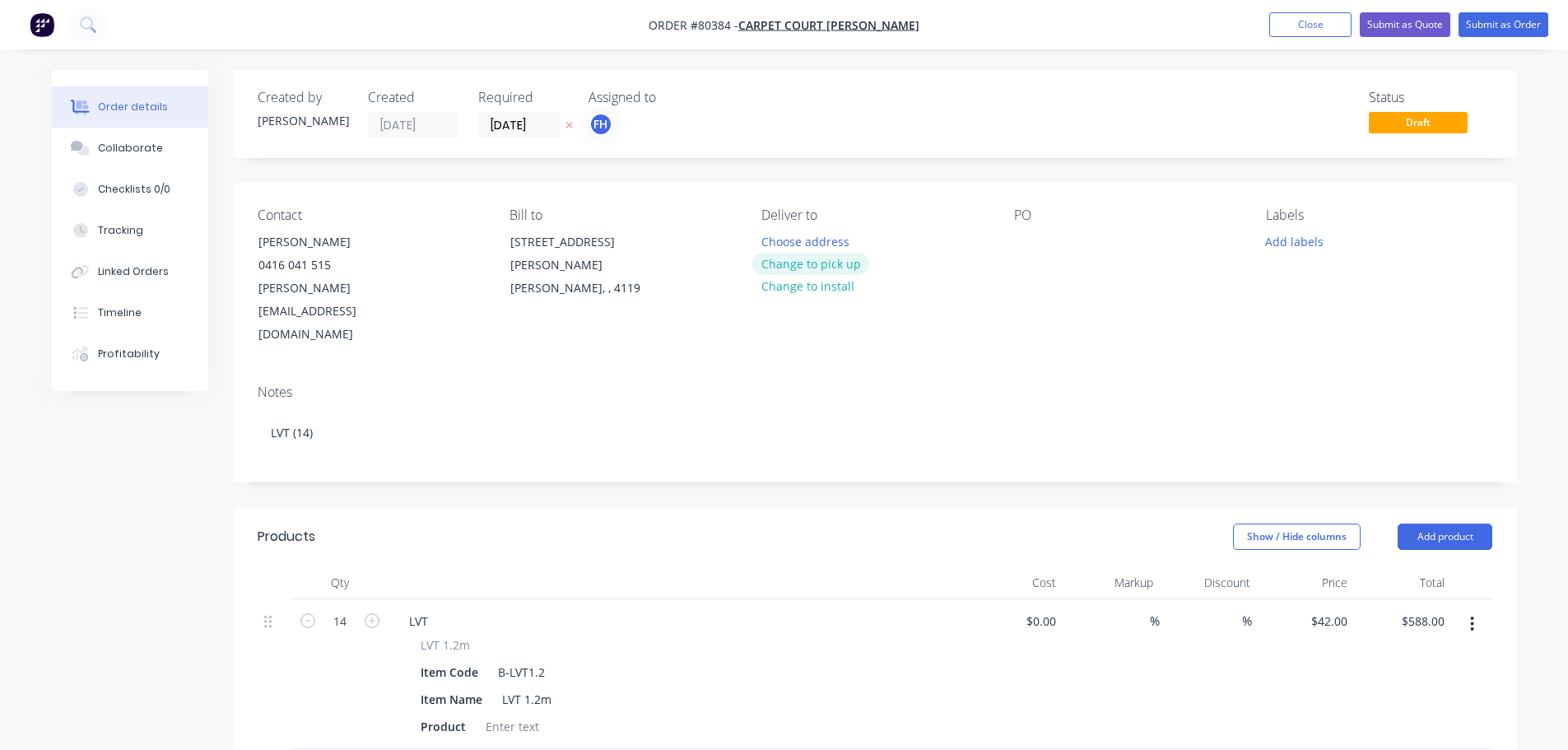
click at [804, 260] on button "Change to pick up" at bounding box center [811, 264] width 117 height 22
click at [1022, 235] on div at bounding box center [1028, 241] width 27 height 24
click at [1273, 239] on button "Add labels" at bounding box center [1295, 241] width 76 height 22
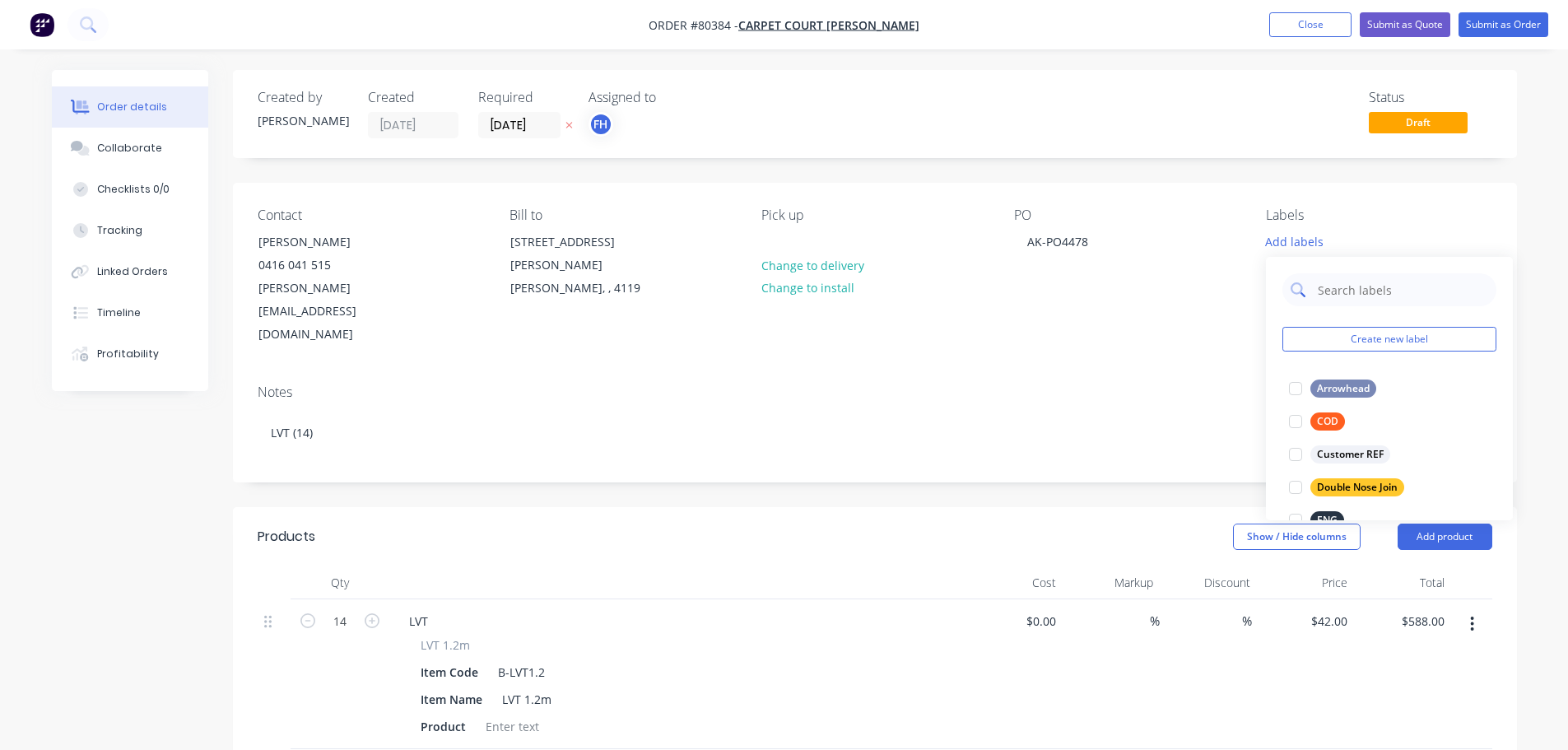
click at [1345, 291] on input "text" at bounding box center [1402, 290] width 172 height 33
type input "lvt"
click at [1299, 389] on div at bounding box center [1296, 389] width 33 height 33
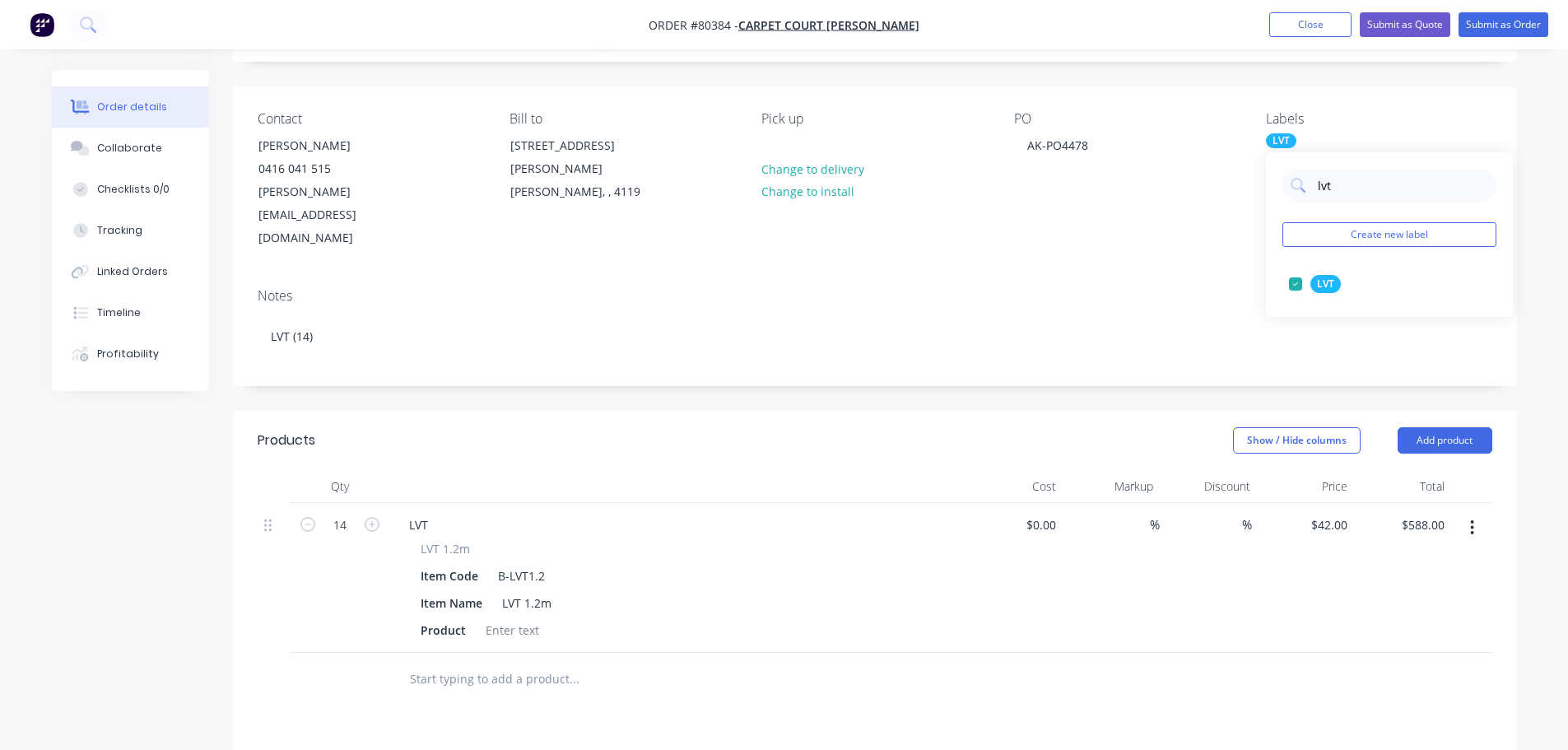
scroll to position [247, 0]
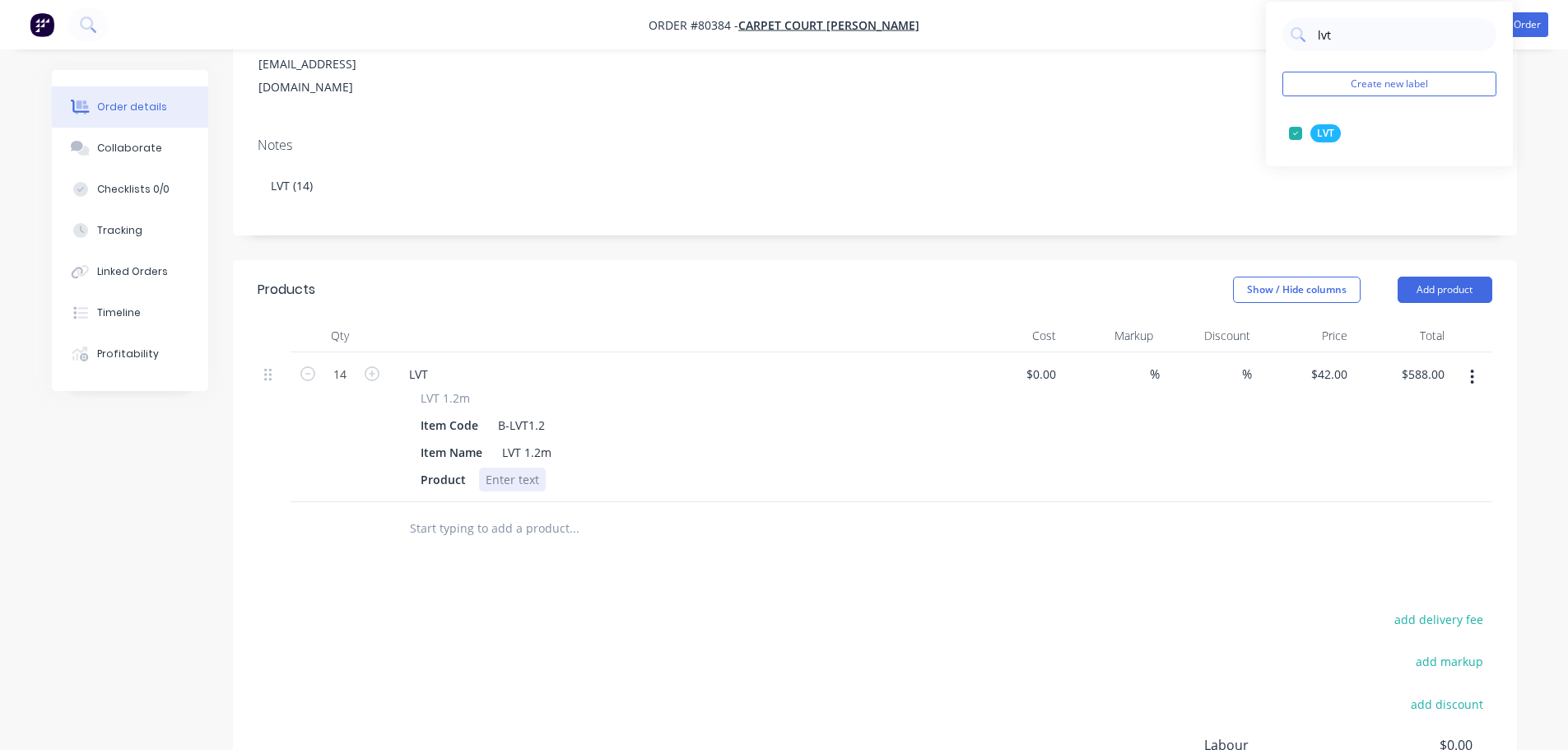
click at [503, 467] on div at bounding box center [512, 479] width 66 height 24
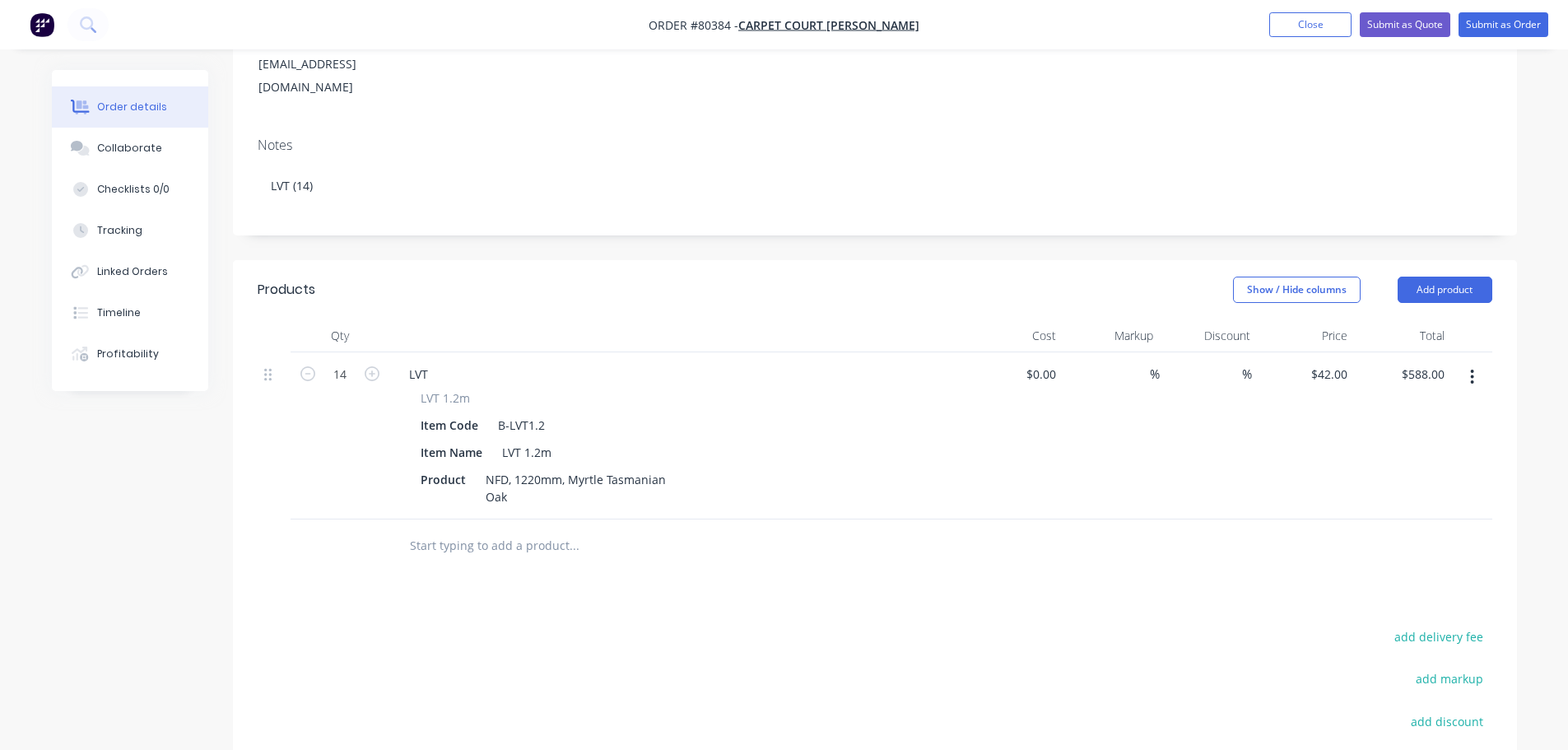
click at [760, 467] on div "Product NFD, 1220mm, Myrtle Tasmanian Oak" at bounding box center [674, 488] width 521 height 41
click at [1511, 26] on button "Submit as Order" at bounding box center [1503, 24] width 90 height 25
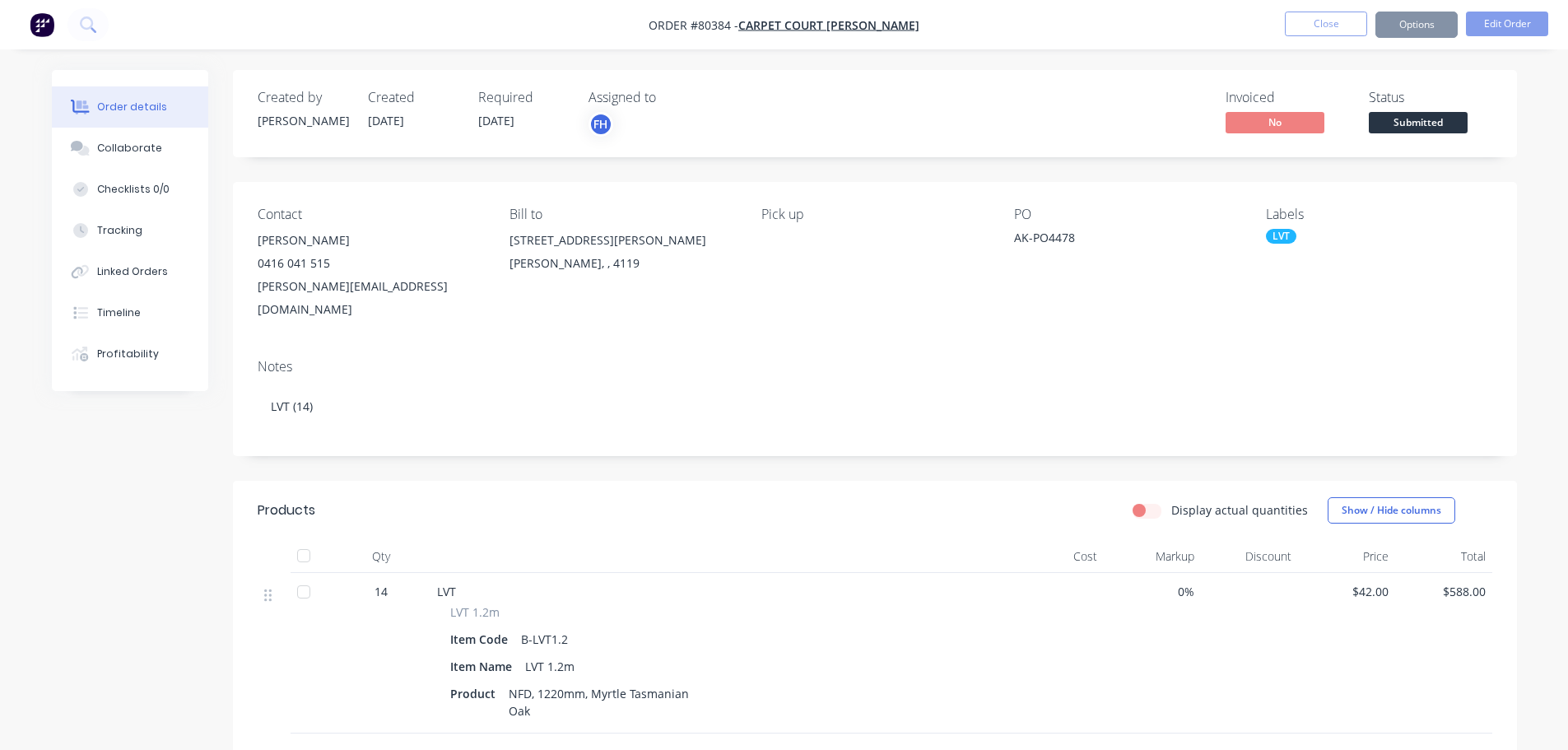
click at [855, 346] on div "Notes LVT (14)" at bounding box center [875, 401] width 1284 height 110
click at [1415, 27] on button "Options" at bounding box center [1416, 24] width 82 height 27
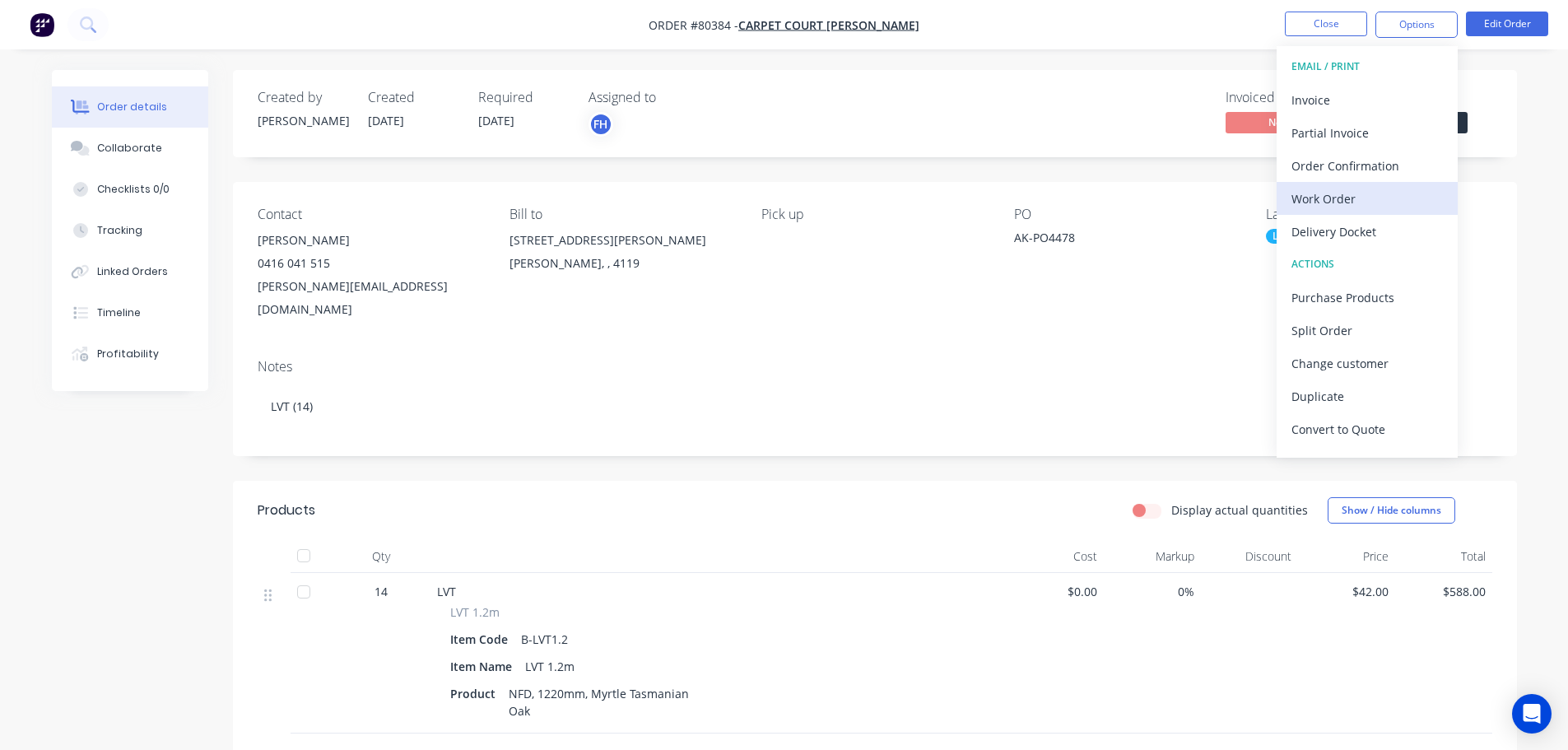
click at [1308, 203] on div "Work Order" at bounding box center [1367, 199] width 152 height 24
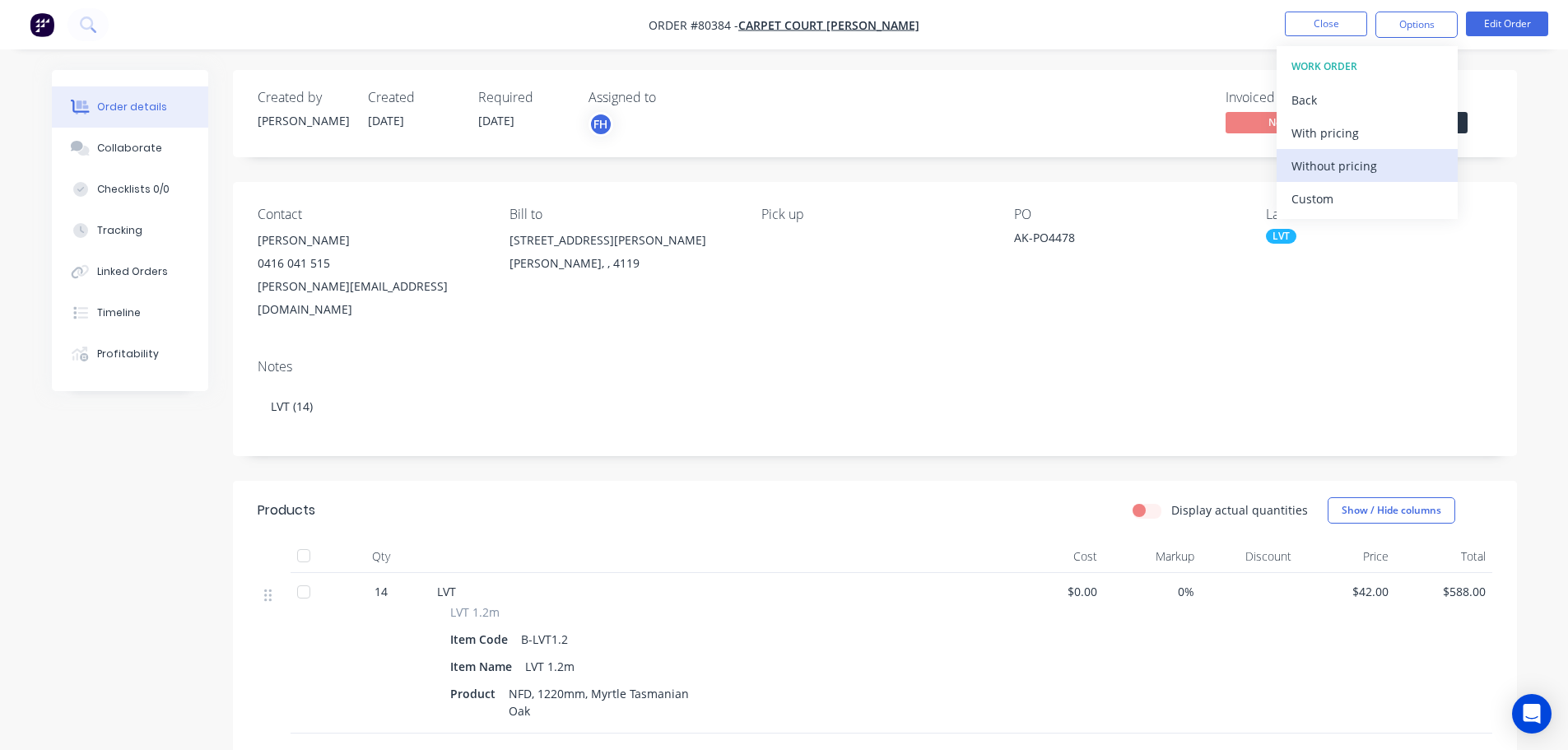
click at [1308, 171] on div "Without pricing" at bounding box center [1367, 166] width 152 height 24
